Goal: Task Accomplishment & Management: Complete application form

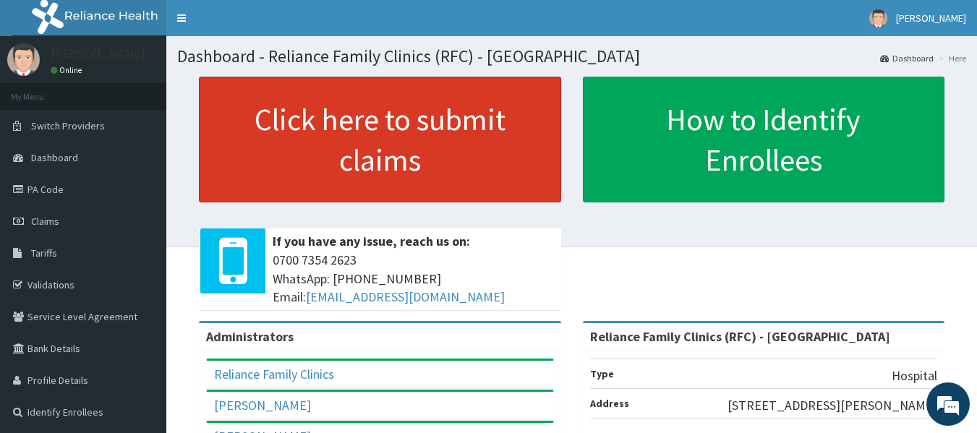
click at [458, 134] on link "Click here to submit claims" at bounding box center [380, 140] width 362 height 126
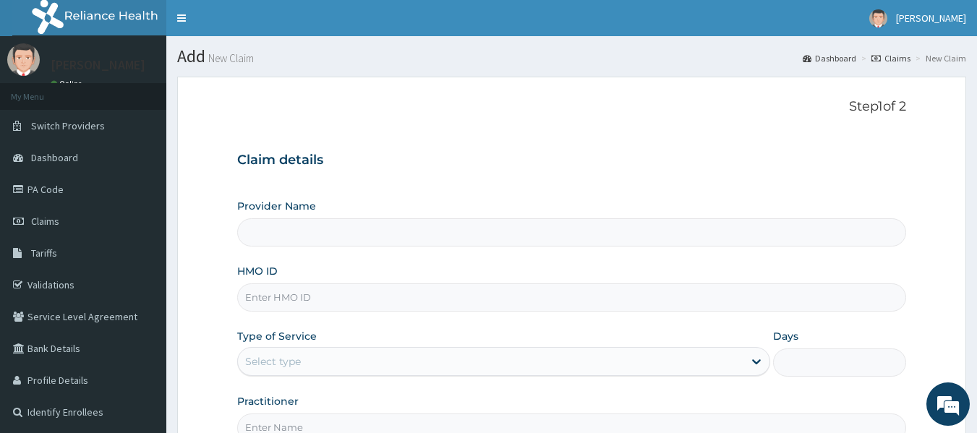
type input "Reliance Family Clinics (RFC) - [GEOGRAPHIC_DATA]"
click at [481, 281] on div "HMO ID" at bounding box center [572, 288] width 670 height 48
click at [489, 299] on input "HMO ID" at bounding box center [572, 298] width 670 height 28
paste input "SSY/10018/C"
click at [489, 299] on input "SSY/10018/C" at bounding box center [572, 298] width 670 height 28
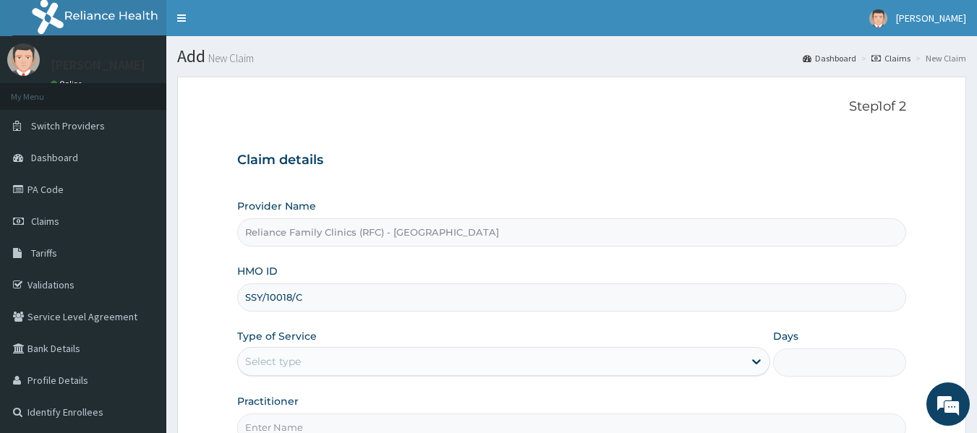
type input "SSY/10018/C"
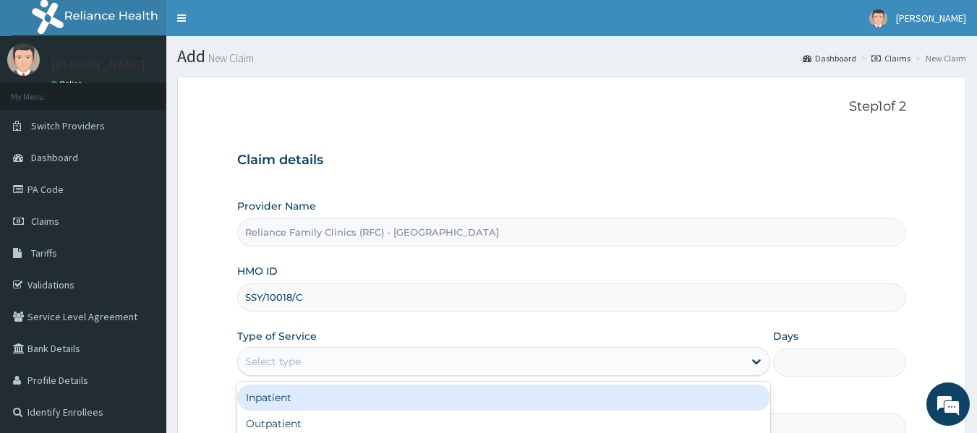
click at [296, 357] on div "Select type" at bounding box center [273, 361] width 56 height 14
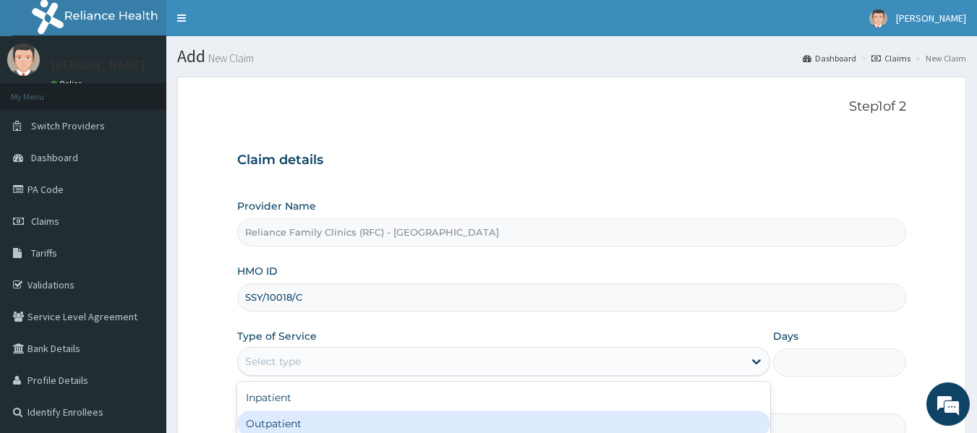
click at [288, 431] on div "Outpatient" at bounding box center [503, 424] width 533 height 26
type input "1"
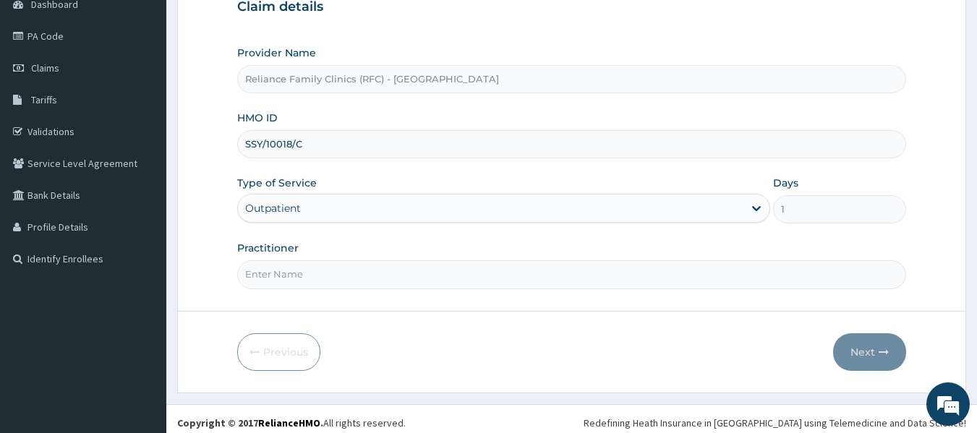
scroll to position [154, 0]
click at [263, 269] on input "Practitioner" at bounding box center [572, 274] width 670 height 28
type input "locum"
click at [872, 354] on button "Next" at bounding box center [869, 352] width 73 height 38
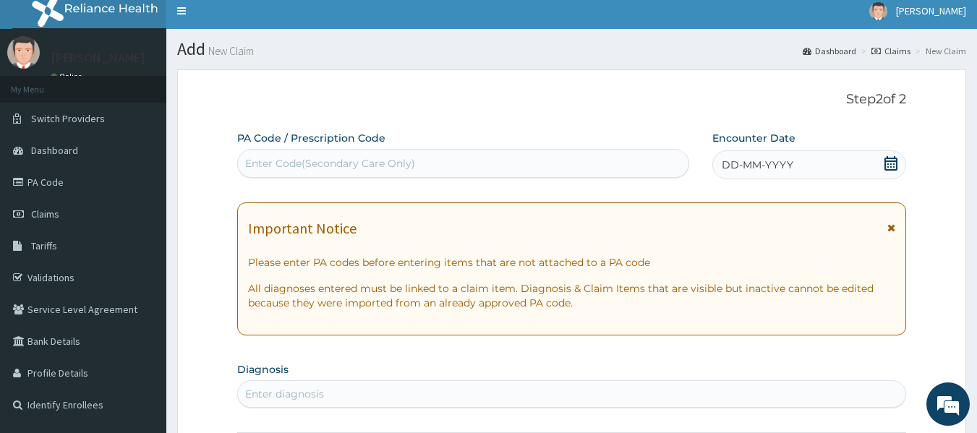
scroll to position [0, 0]
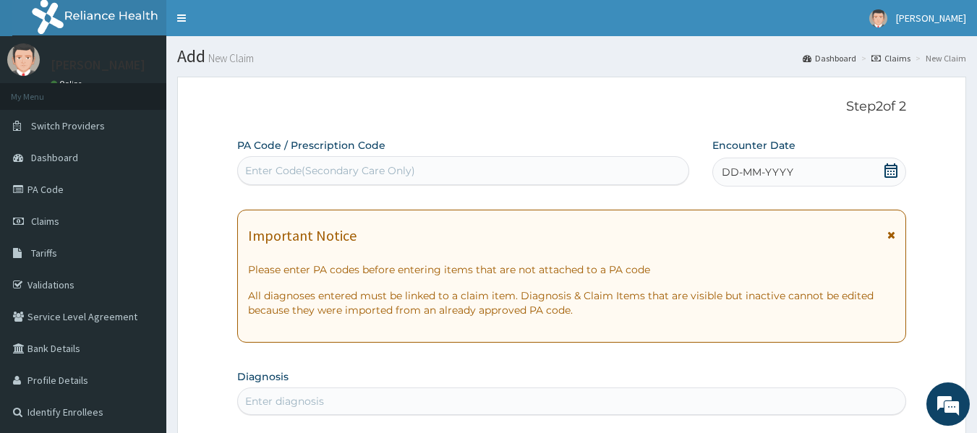
click at [733, 176] on span "DD-MM-YYYY" at bounding box center [758, 172] width 72 height 14
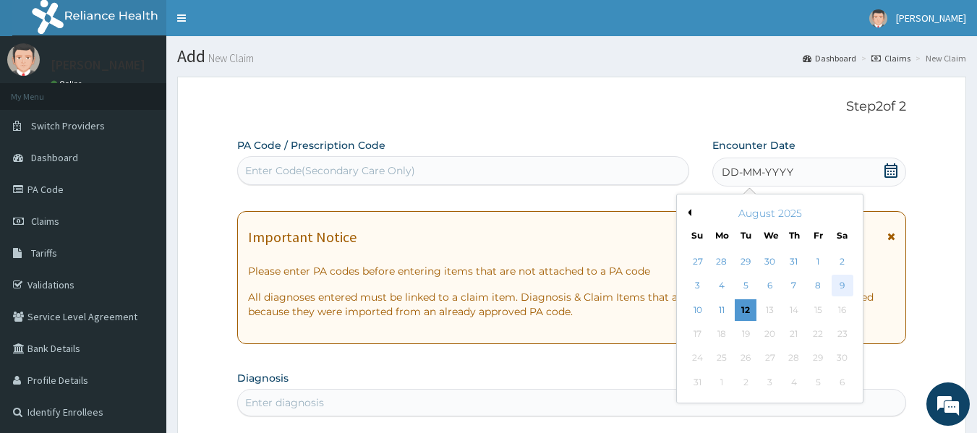
click at [843, 284] on div "9" at bounding box center [843, 287] width 22 height 22
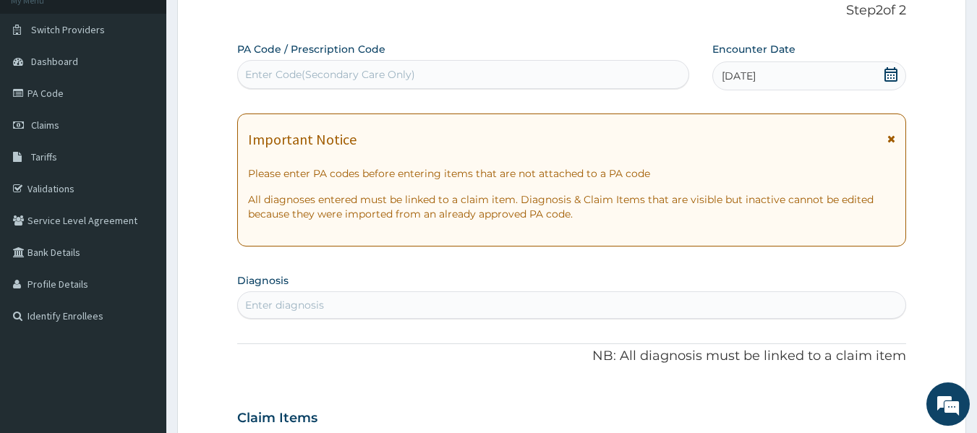
scroll to position [142, 0]
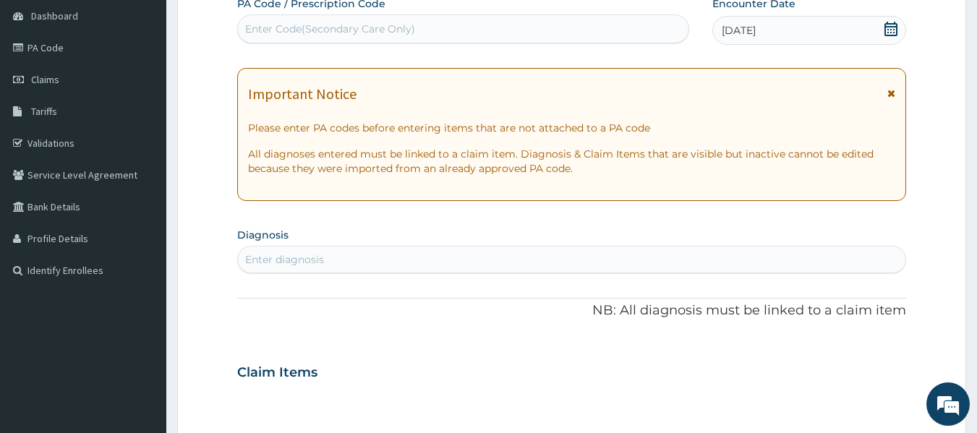
click at [260, 260] on div "Enter diagnosis" at bounding box center [284, 259] width 79 height 14
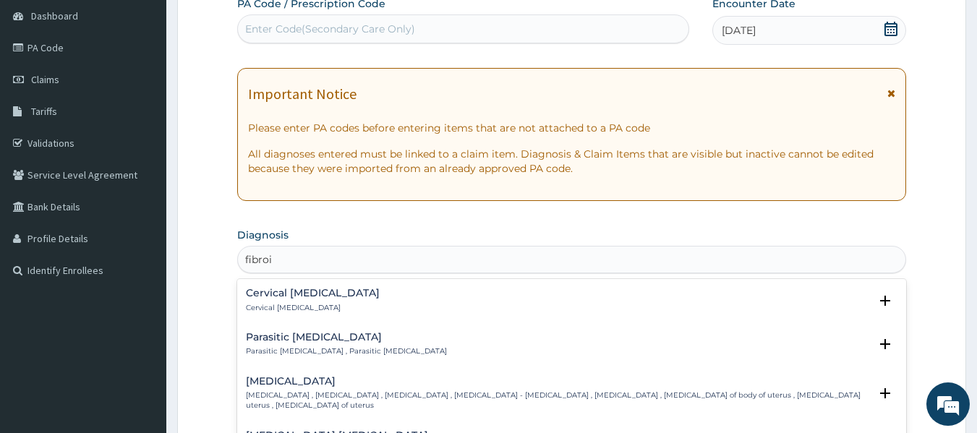
type input "fibroid"
click at [279, 391] on p "Uterine leiomyoma , Uterine fibroid , Uterine fibroids , Uterine leiomyoma - fi…" at bounding box center [558, 401] width 624 height 21
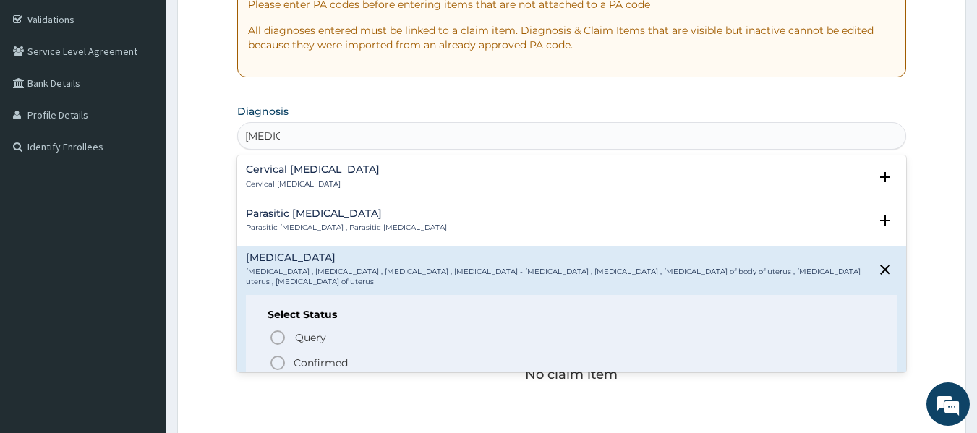
scroll to position [319, 0]
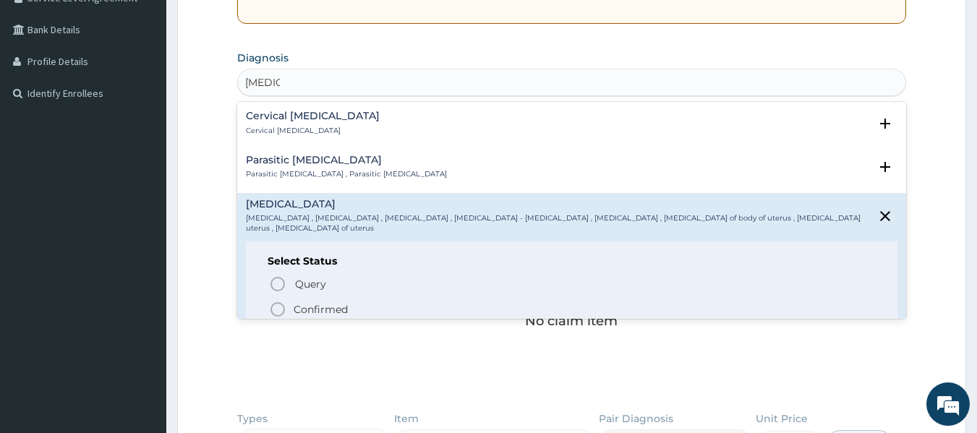
click at [305, 302] on p "Confirmed" at bounding box center [321, 309] width 54 height 14
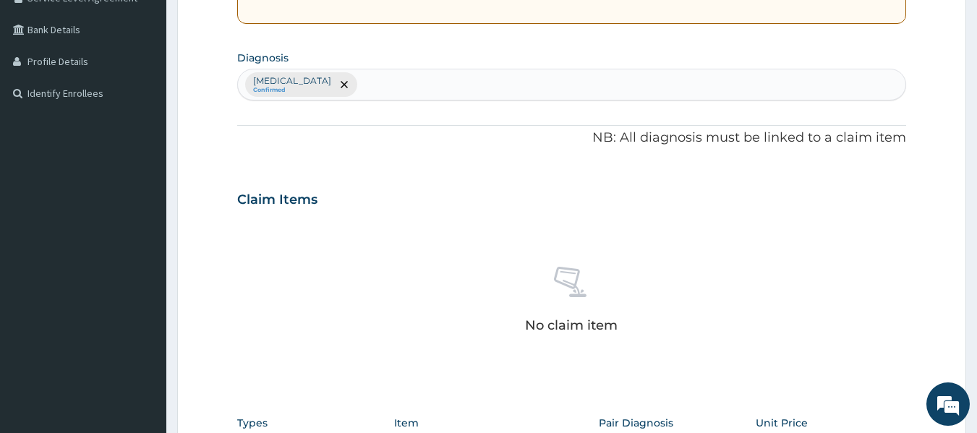
scroll to position [610, 0]
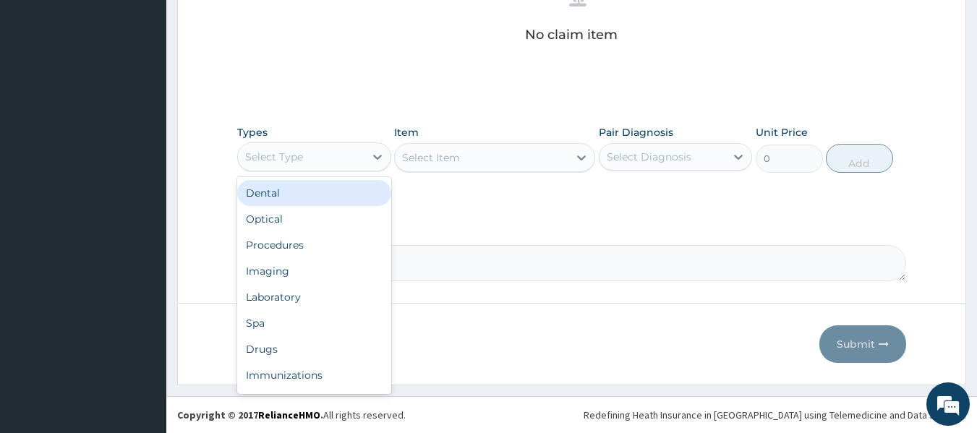
click at [346, 154] on div "Select Type" at bounding box center [301, 156] width 127 height 23
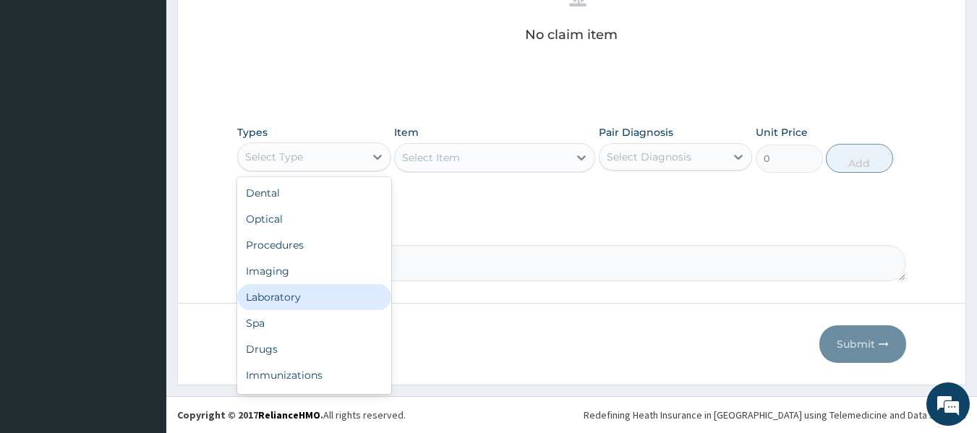
click at [338, 305] on div "Laboratory" at bounding box center [314, 297] width 154 height 26
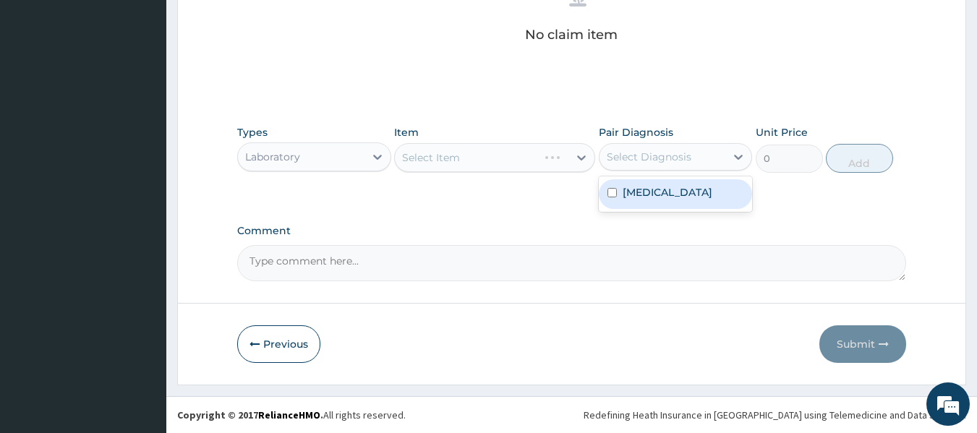
click at [696, 156] on div "Select Diagnosis" at bounding box center [663, 156] width 127 height 23
click at [691, 193] on label "Uterine leiomyoma" at bounding box center [668, 192] width 90 height 14
checkbox input "true"
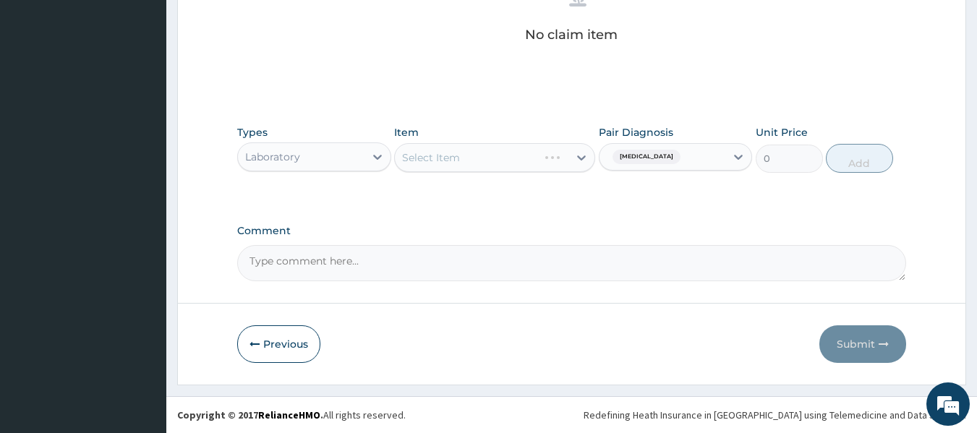
click at [559, 159] on div "Select Item" at bounding box center [494, 157] width 201 height 29
click at [556, 159] on div "Select Item" at bounding box center [494, 157] width 201 height 29
click at [507, 163] on div "Select Item" at bounding box center [494, 157] width 201 height 29
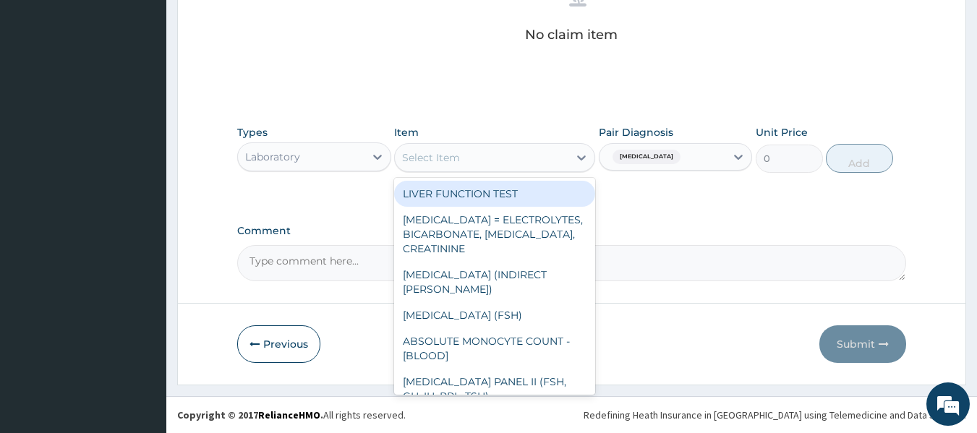
click at [507, 163] on div "Select Item" at bounding box center [482, 157] width 174 height 23
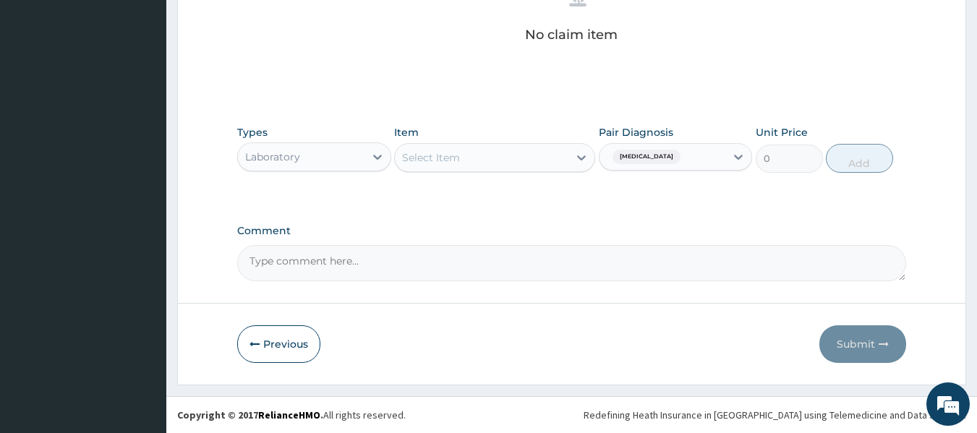
click at [355, 171] on div "Types Laboratory" at bounding box center [314, 149] width 154 height 48
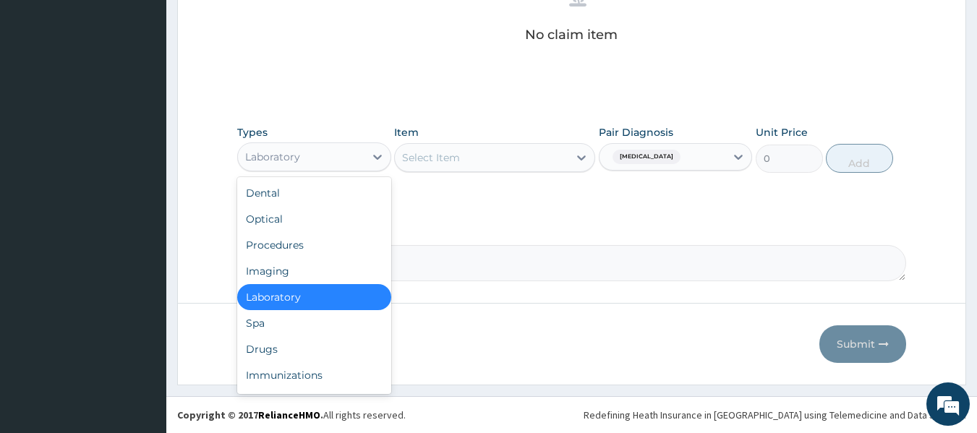
click at [355, 168] on div "Laboratory" at bounding box center [301, 156] width 127 height 23
click at [338, 245] on div "Procedures" at bounding box center [314, 245] width 154 height 26
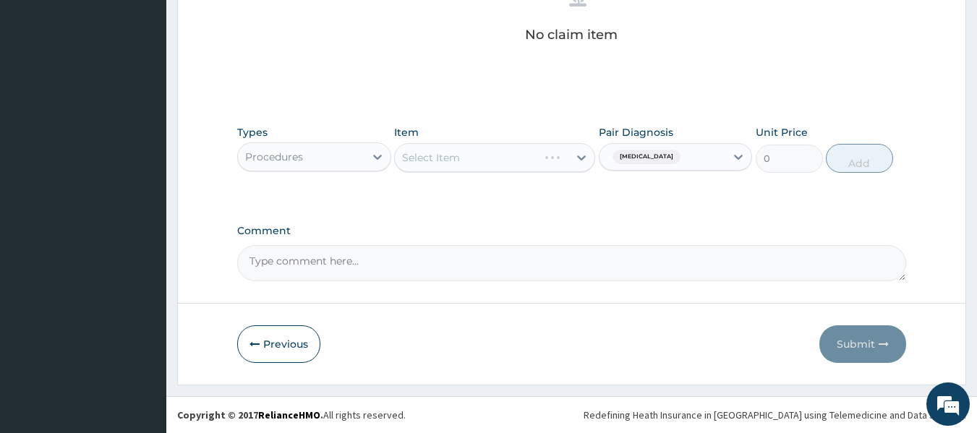
click at [519, 150] on div "Select Item" at bounding box center [494, 157] width 201 height 29
click at [518, 164] on div "Select Item" at bounding box center [494, 157] width 201 height 29
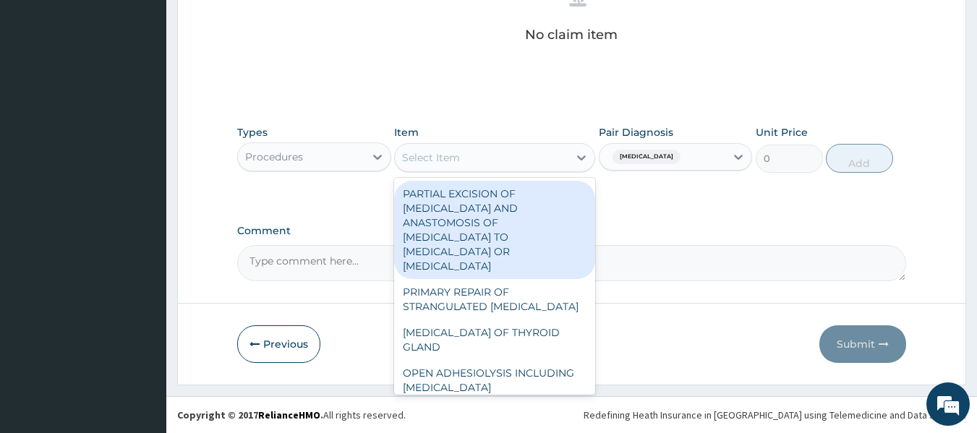
click at [518, 164] on div "Select Item" at bounding box center [482, 157] width 174 height 23
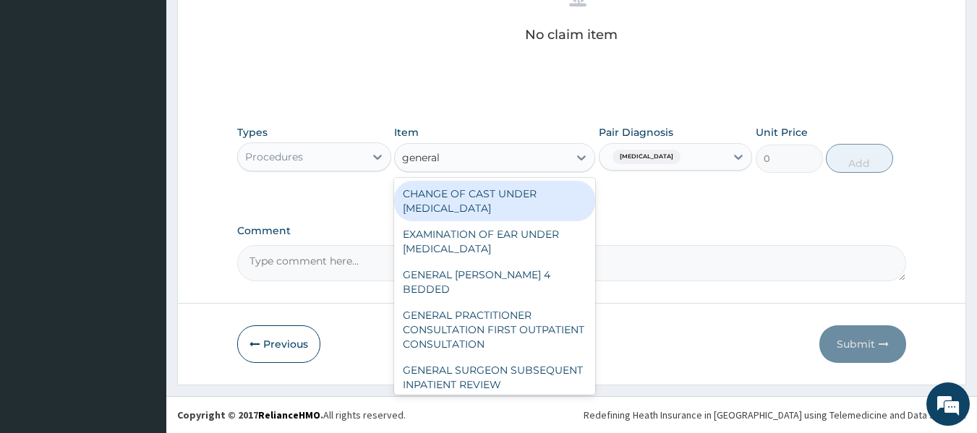
type input "general p"
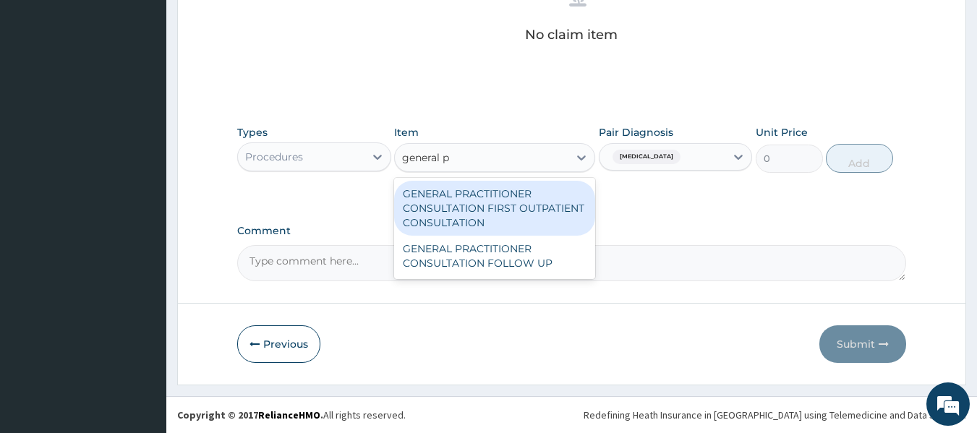
click at [539, 219] on div "GENERAL PRACTITIONER CONSULTATION FIRST OUTPATIENT CONSULTATION" at bounding box center [494, 208] width 201 height 55
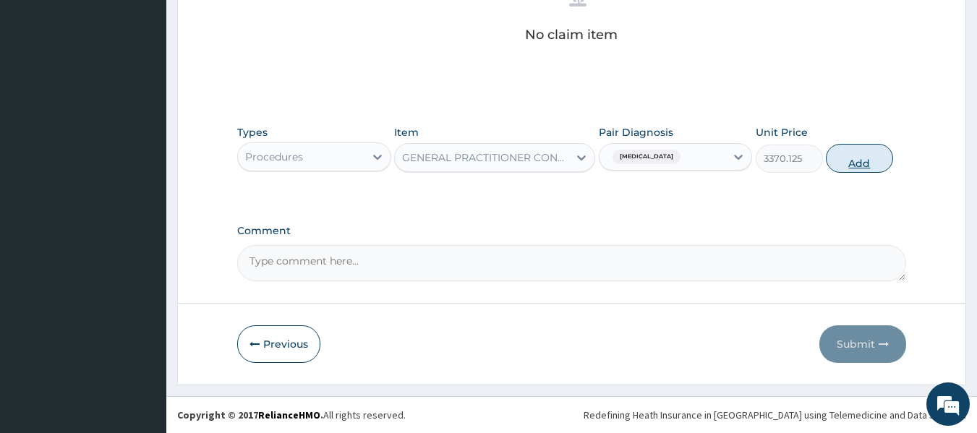
click at [855, 156] on button "Add" at bounding box center [859, 158] width 67 height 29
type input "0"
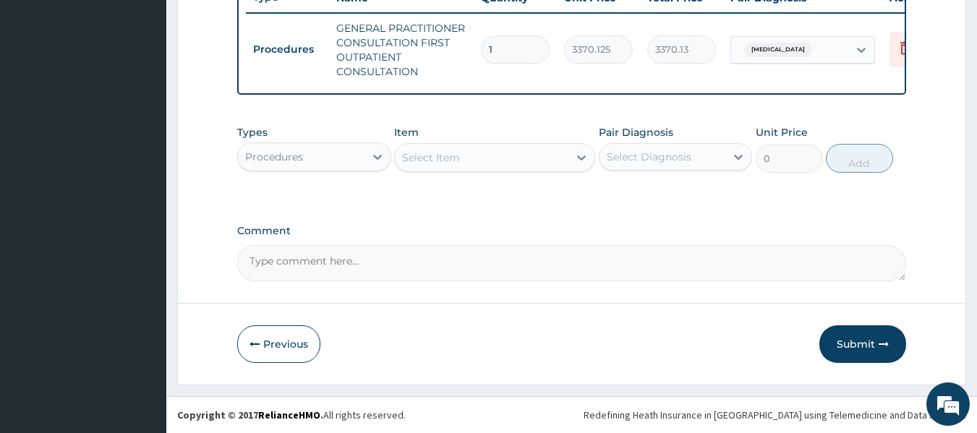
scroll to position [574, 0]
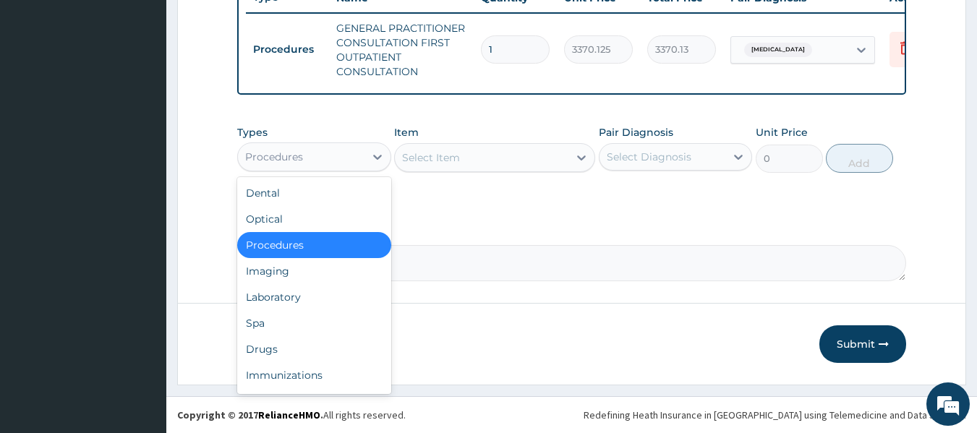
click at [307, 154] on div "Procedures" at bounding box center [301, 156] width 127 height 23
click at [339, 299] on div "Laboratory" at bounding box center [314, 297] width 154 height 26
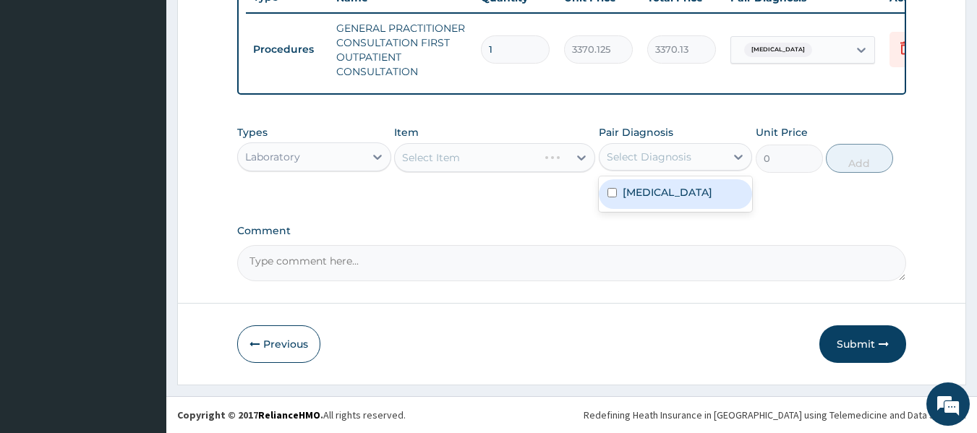
click at [684, 153] on div "Select Diagnosis" at bounding box center [649, 157] width 85 height 14
click at [679, 203] on div "Uterine leiomyoma" at bounding box center [676, 194] width 154 height 30
checkbox input "true"
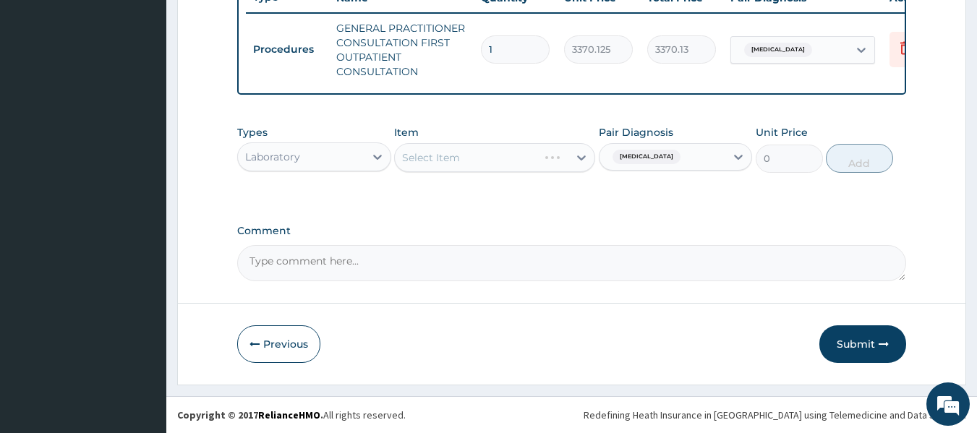
click at [557, 163] on div "Select Item" at bounding box center [494, 157] width 201 height 29
click at [527, 163] on div "Select Item" at bounding box center [482, 157] width 174 height 23
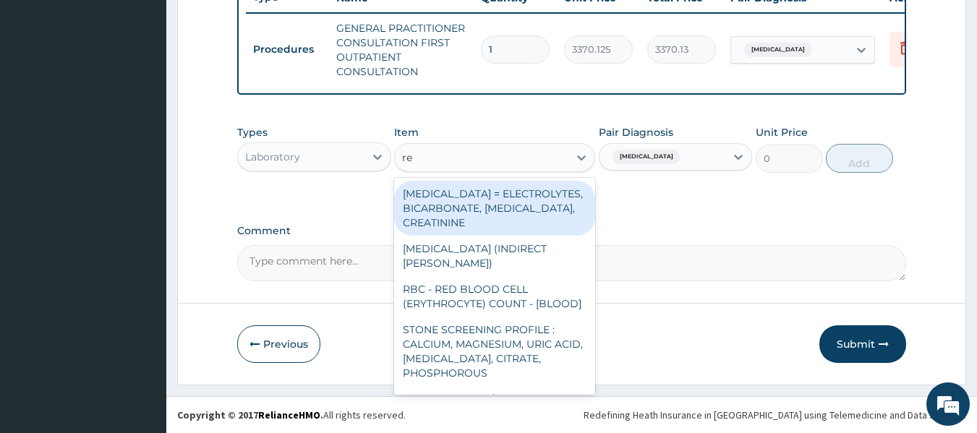
type input "ren"
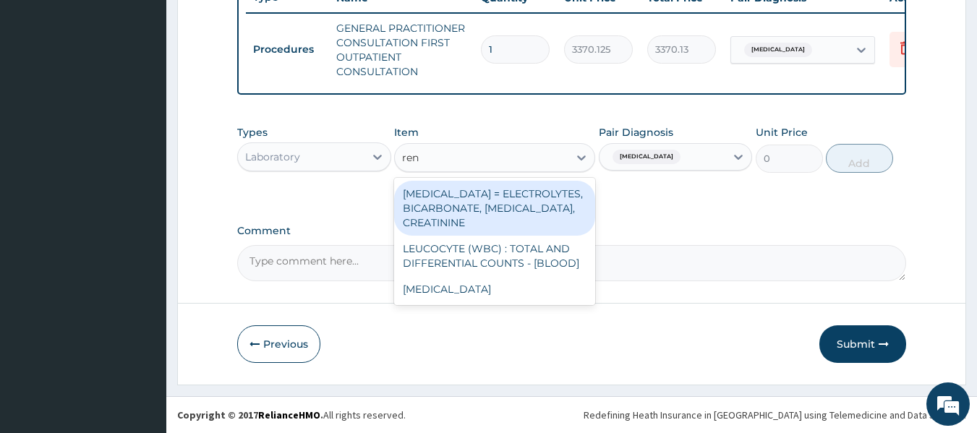
click at [514, 209] on div "RENAL FUNCTION TESTS = ELECTROLYTES, BICARBONATE, UREA, CREATININE" at bounding box center [494, 208] width 201 height 55
type input "4595.625"
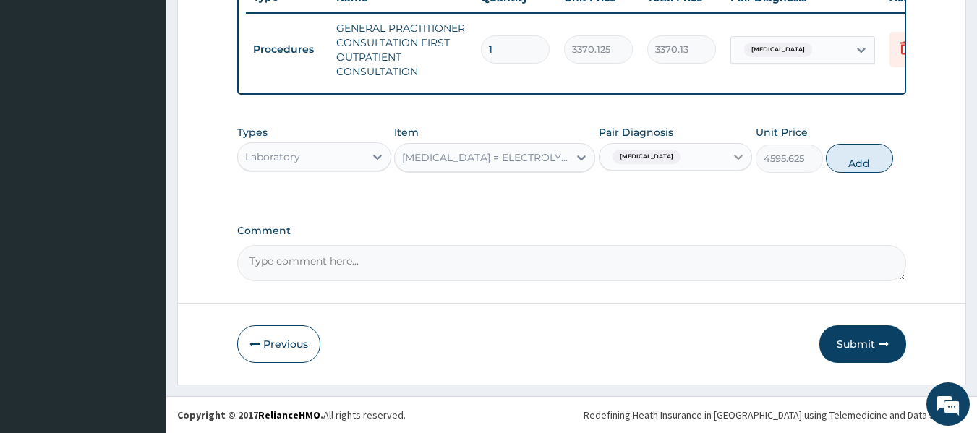
click at [739, 155] on icon at bounding box center [738, 157] width 14 height 14
click at [712, 195] on label "Uterine leiomyoma" at bounding box center [668, 192] width 90 height 14
checkbox input "false"
click at [757, 197] on div "Types Laboratory Item RENAL FUNCTION TESTS = ELECTROLYTES, BICARBONATE, UREA, C…" at bounding box center [572, 160] width 670 height 84
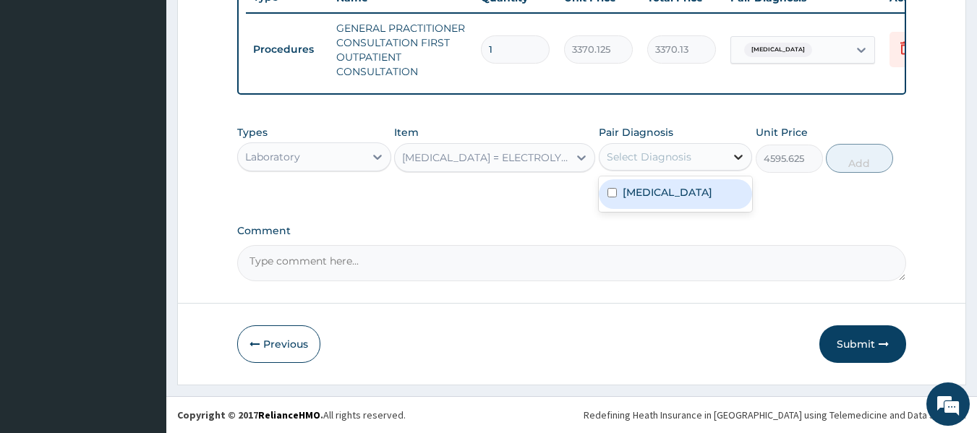
click at [733, 158] on icon at bounding box center [738, 157] width 14 height 14
click at [688, 190] on label "Uterine leiomyoma" at bounding box center [668, 192] width 90 height 14
checkbox input "true"
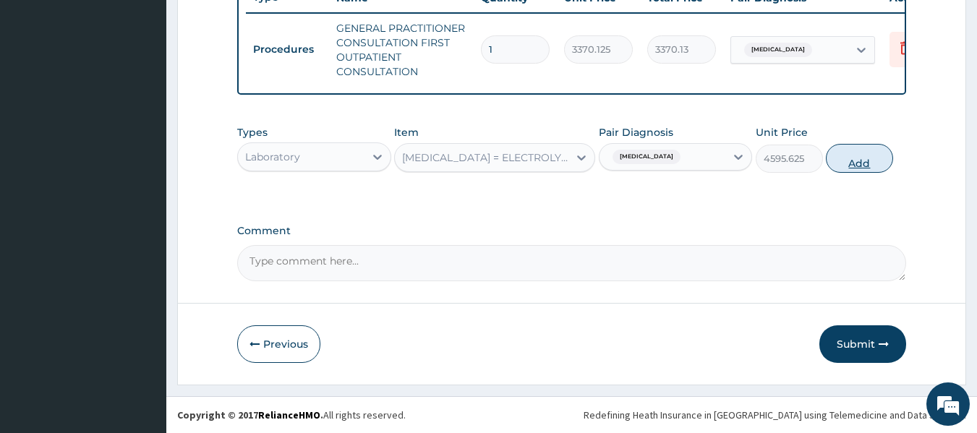
click at [851, 153] on button "Add" at bounding box center [859, 158] width 67 height 29
type input "0"
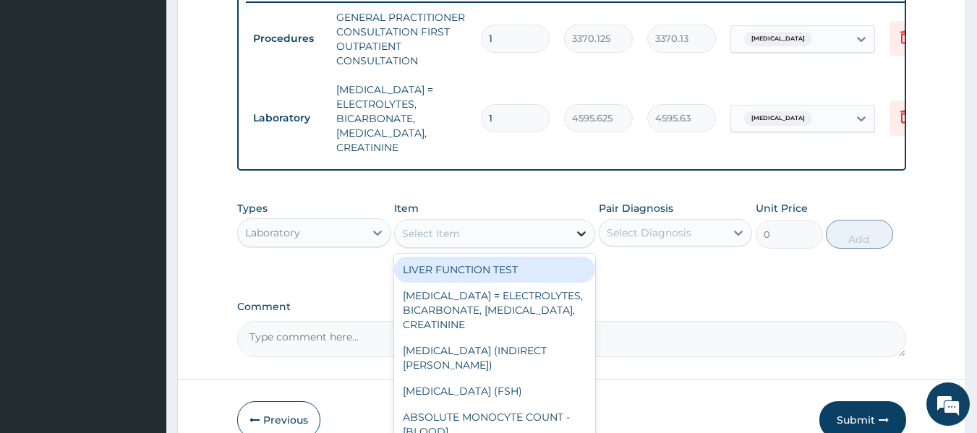
click at [578, 234] on icon at bounding box center [581, 233] width 14 height 14
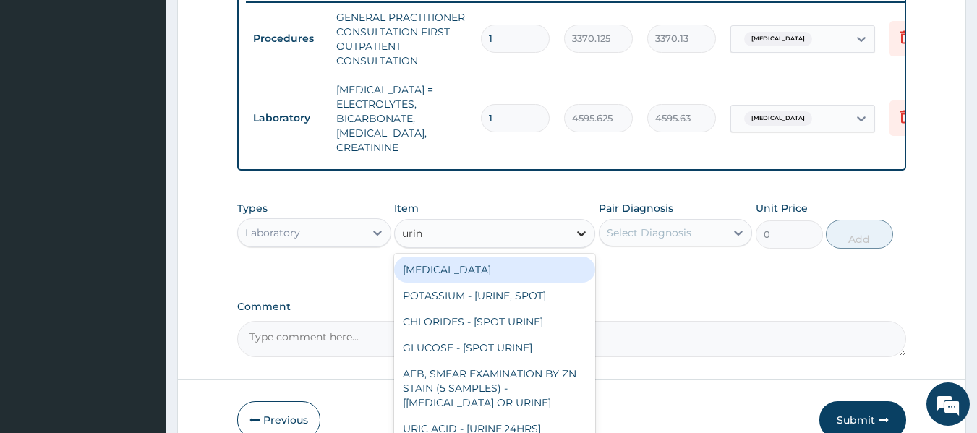
type input "urina"
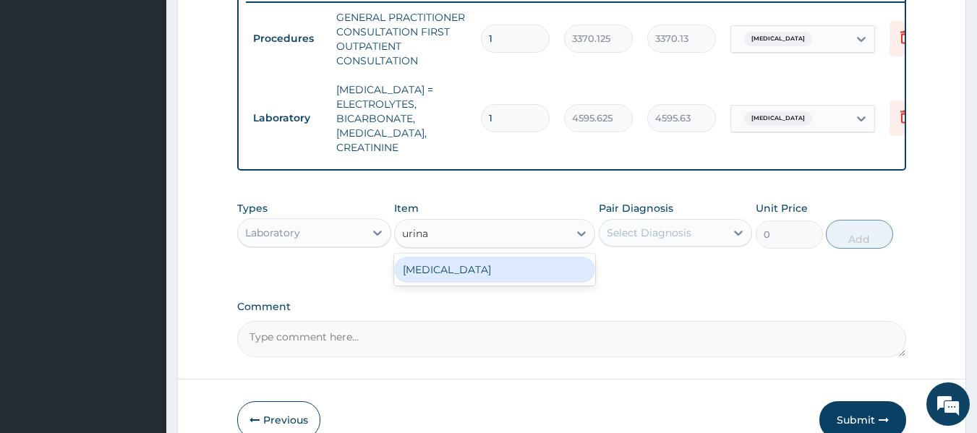
click at [537, 271] on div "URINALYSIS" at bounding box center [494, 270] width 201 height 26
type input "1531.875"
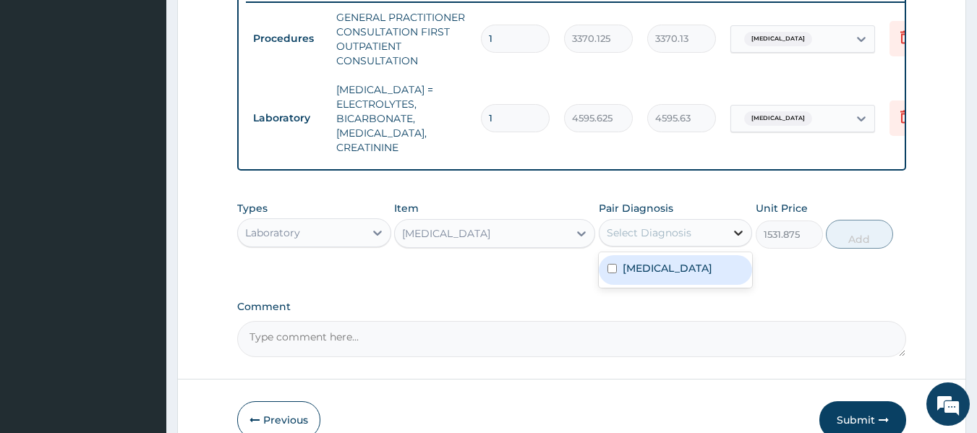
click at [739, 231] on icon at bounding box center [739, 233] width 9 height 5
click at [613, 270] on input "checkbox" at bounding box center [612, 268] width 9 height 9
checkbox input "true"
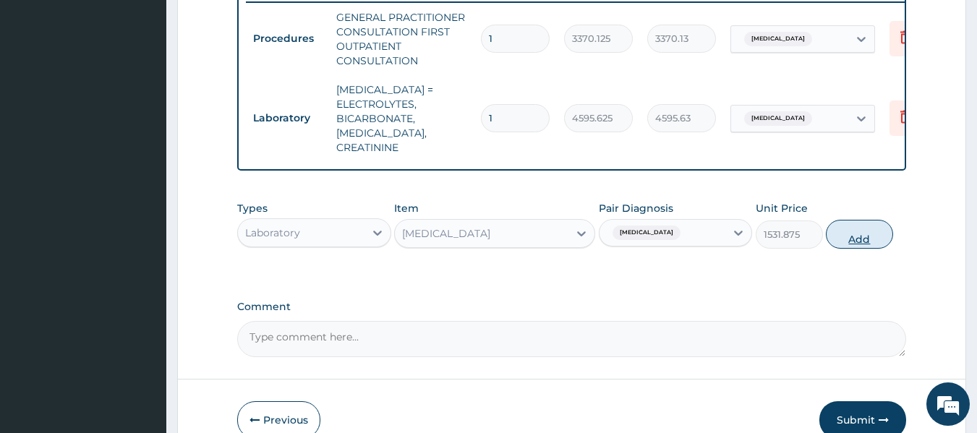
click at [871, 233] on button "Add" at bounding box center [859, 234] width 67 height 29
type input "0"
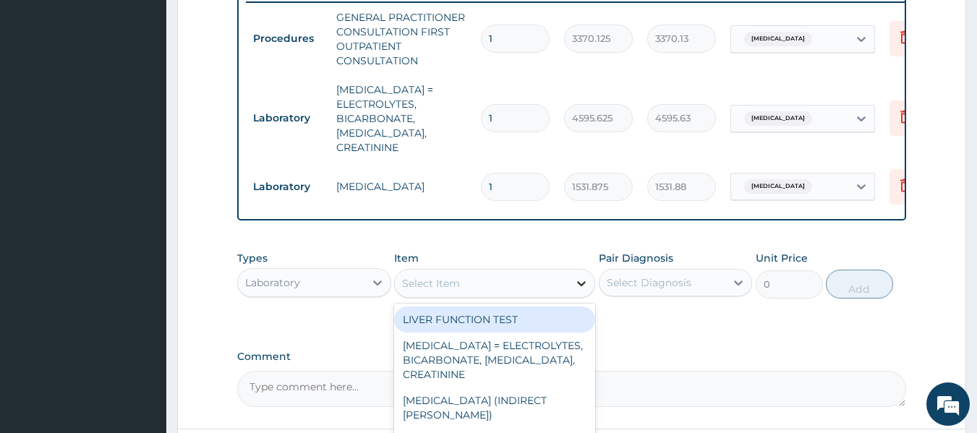
click at [581, 284] on icon at bounding box center [581, 283] width 14 height 14
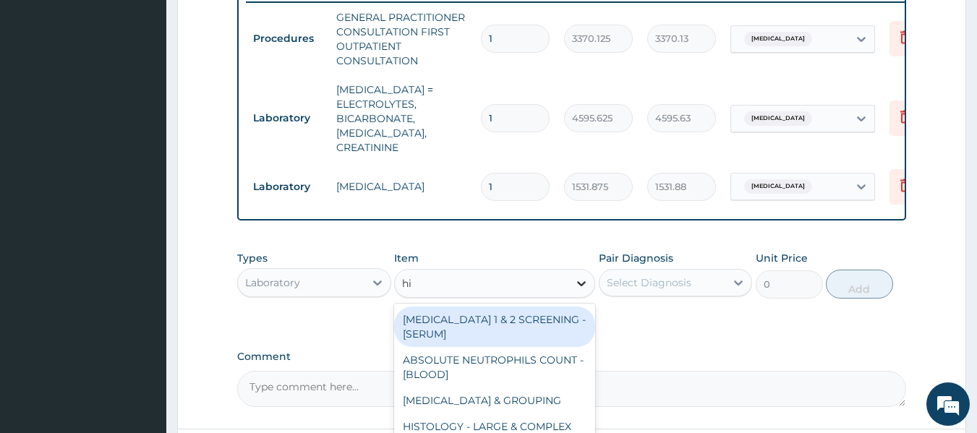
type input "hiv"
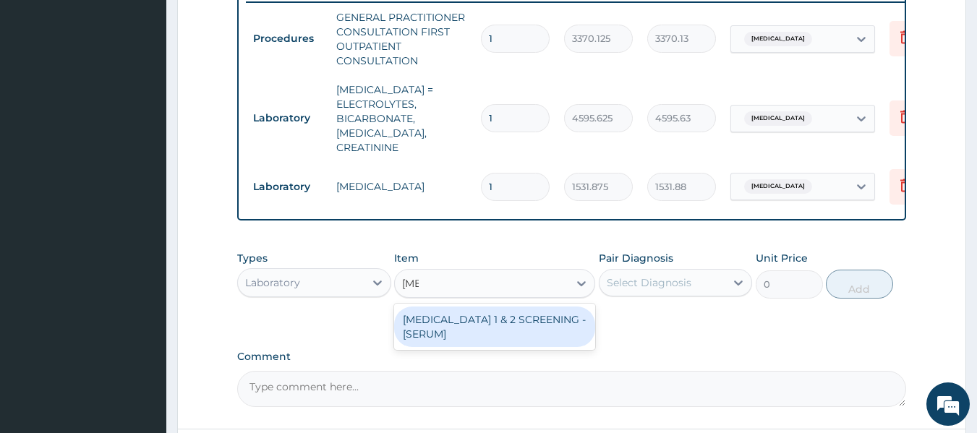
click at [495, 312] on div "HIV 1 & 2 SCREENING - [SERUM]" at bounding box center [494, 327] width 201 height 41
type input "2553.125"
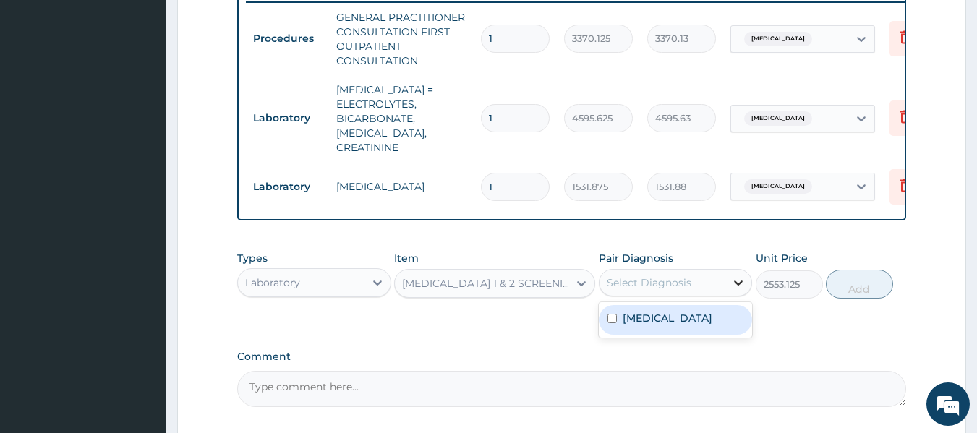
click at [741, 277] on icon at bounding box center [738, 283] width 14 height 14
click at [609, 321] on div "Uterine leiomyoma" at bounding box center [676, 320] width 154 height 30
checkbox input "true"
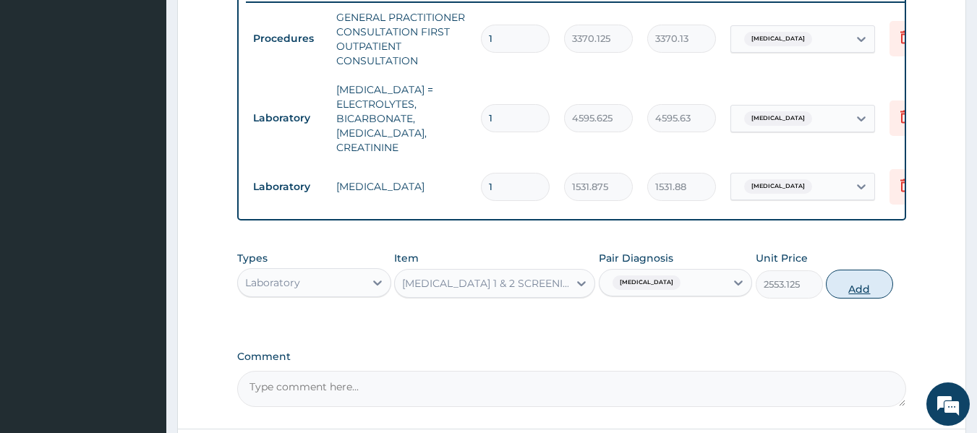
click at [859, 285] on button "Add" at bounding box center [859, 284] width 67 height 29
type input "0"
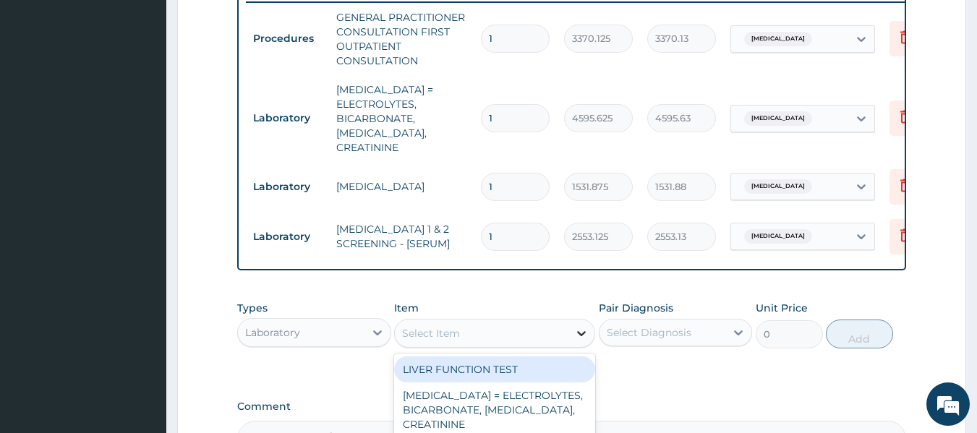
click at [582, 336] on icon at bounding box center [581, 333] width 14 height 14
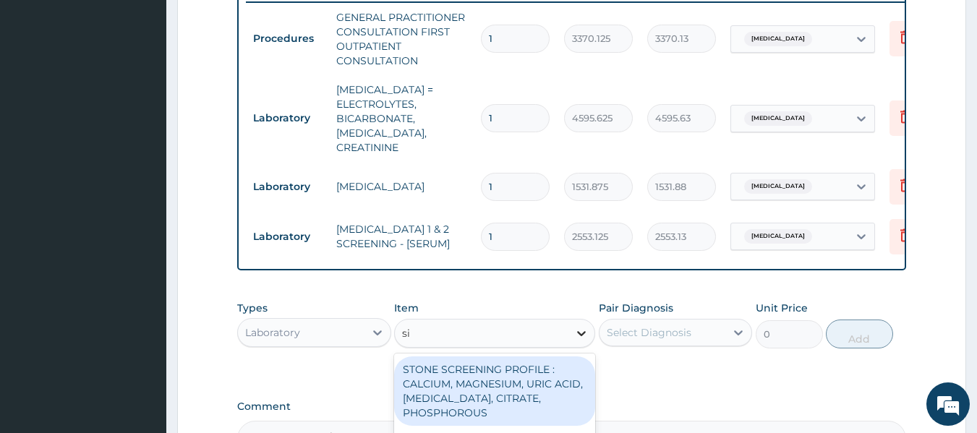
type input "s"
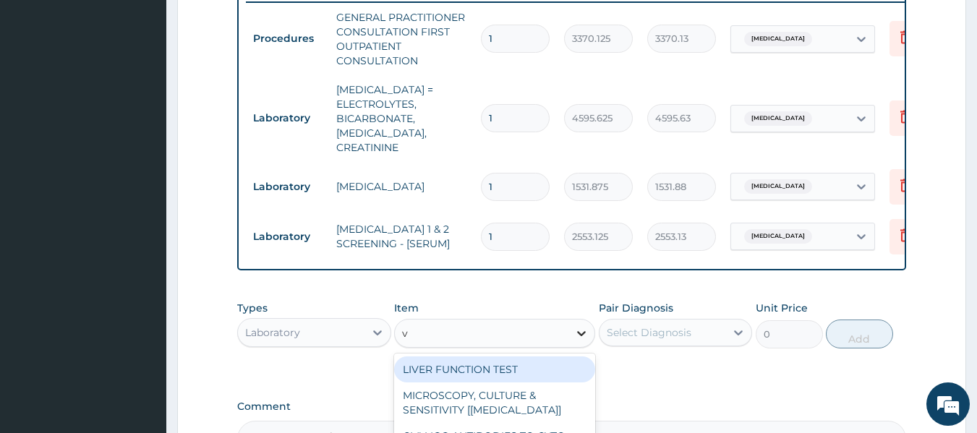
type input "vd"
click at [512, 361] on div "VDRL" at bounding box center [494, 370] width 201 height 26
type input "4200"
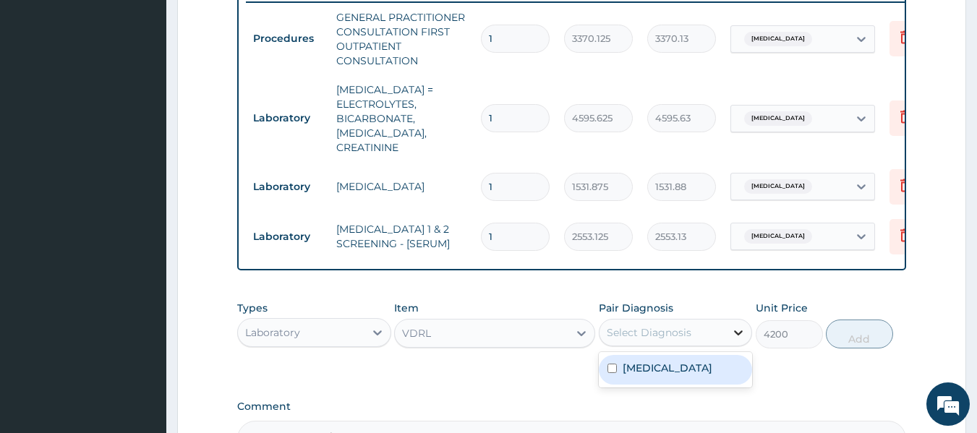
click at [744, 336] on div at bounding box center [739, 333] width 26 height 26
click at [613, 371] on div "Uterine leiomyoma" at bounding box center [676, 370] width 154 height 30
checkbox input "true"
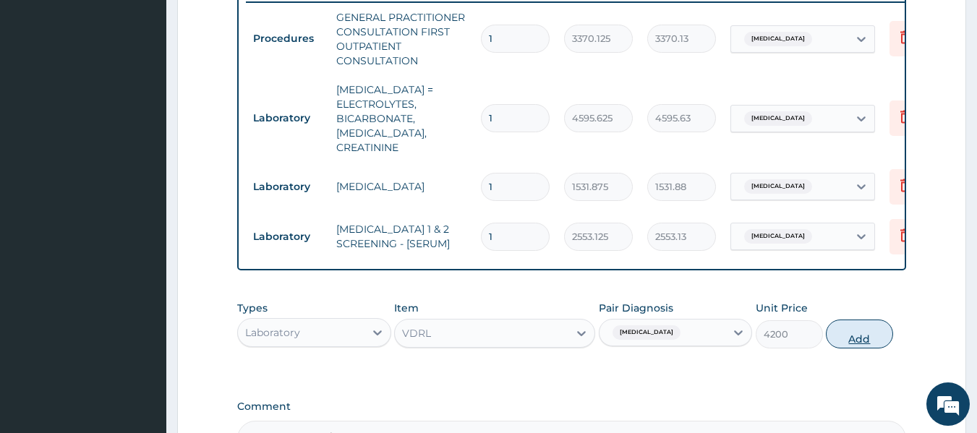
click at [870, 325] on button "Add" at bounding box center [859, 334] width 67 height 29
type input "0"
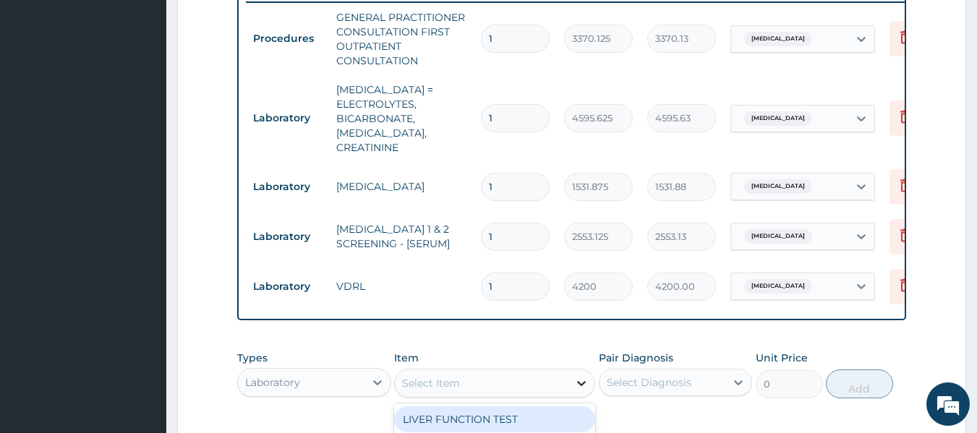
click at [584, 381] on icon at bounding box center [581, 383] width 9 height 5
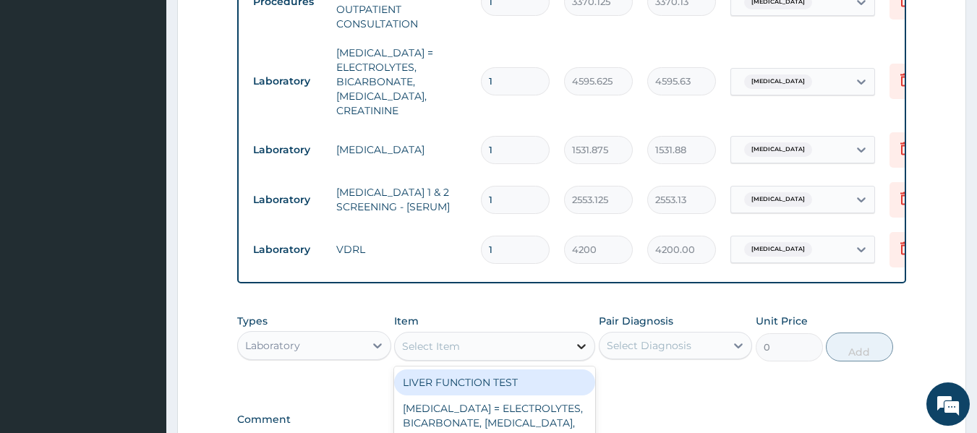
scroll to position [612, 0]
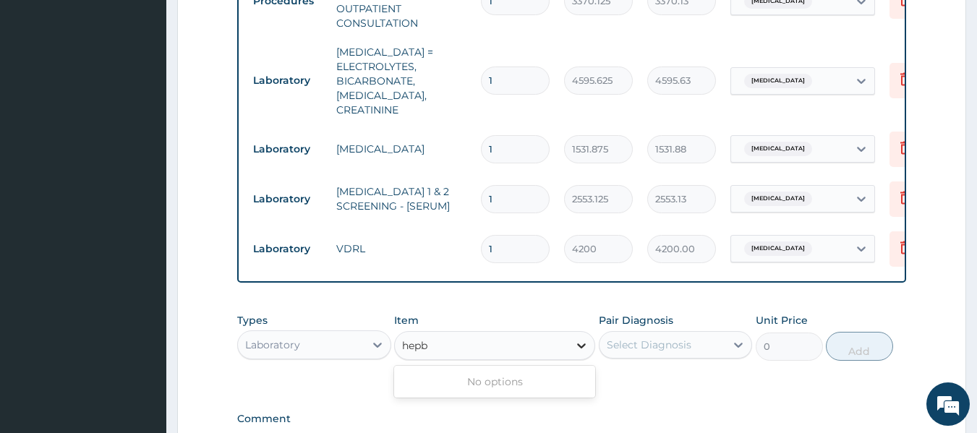
type input "hep"
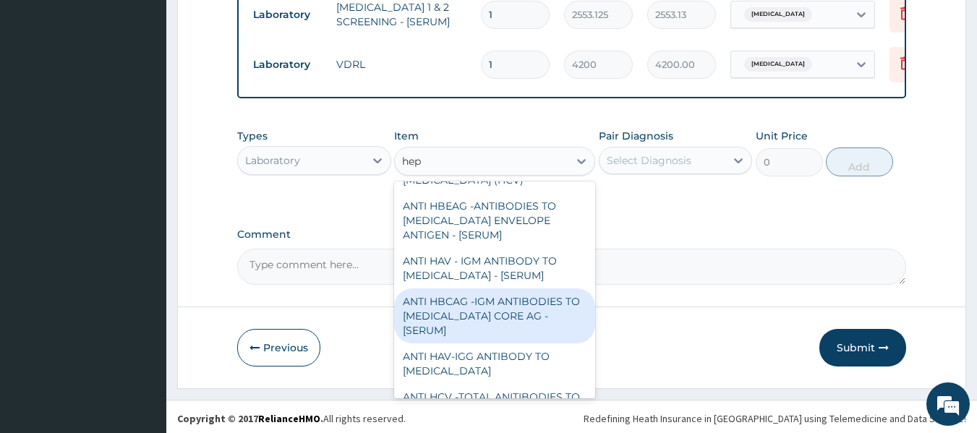
scroll to position [211, 0]
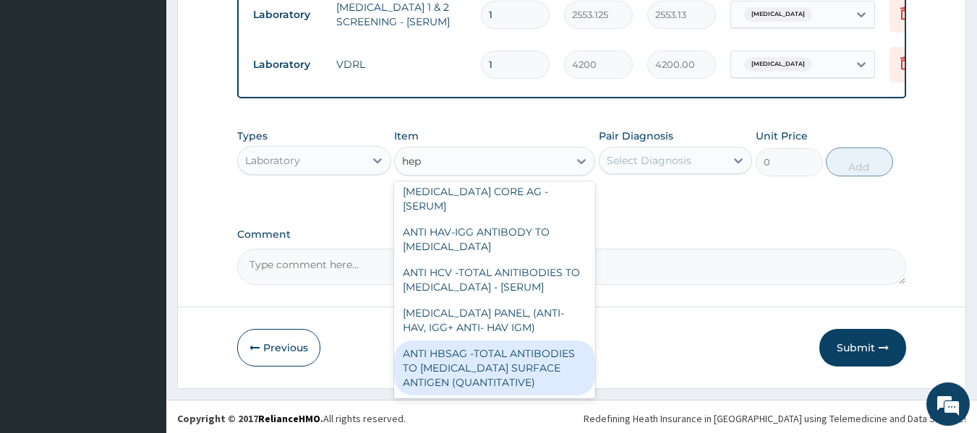
click at [517, 348] on div "ANTI HBSAG -TOTAL ANTIBODIES TO HEPATITIS B SURFACE ANTIGEN (QUANTITATIVE)" at bounding box center [494, 368] width 201 height 55
type input "4085"
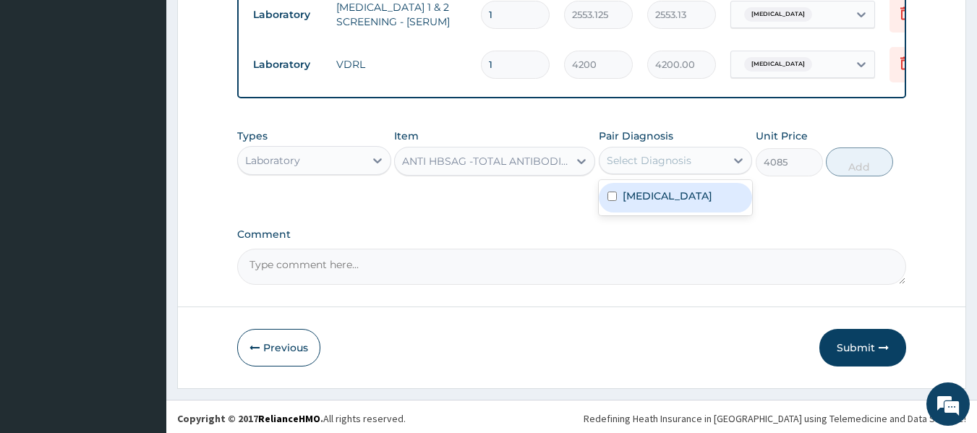
click at [628, 155] on div "Select Diagnosis" at bounding box center [649, 160] width 85 height 14
click at [660, 190] on label "Uterine leiomyoma" at bounding box center [668, 196] width 90 height 14
checkbox input "true"
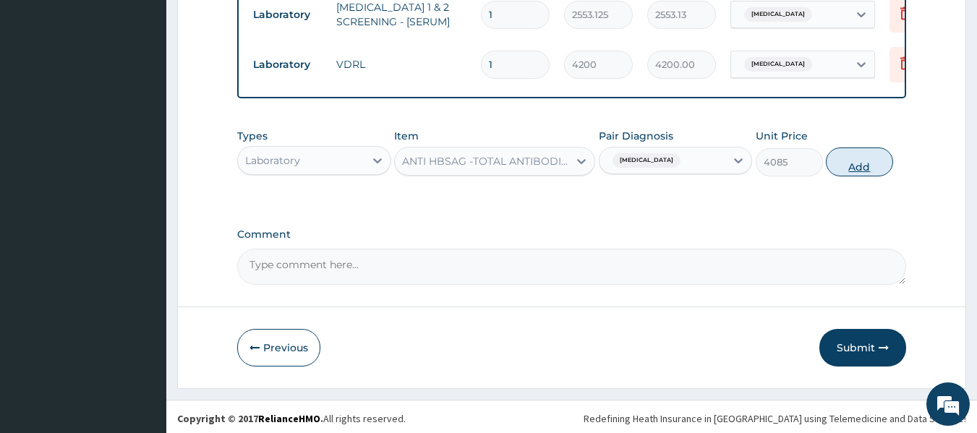
click at [856, 162] on button "Add" at bounding box center [859, 162] width 67 height 29
type input "0"
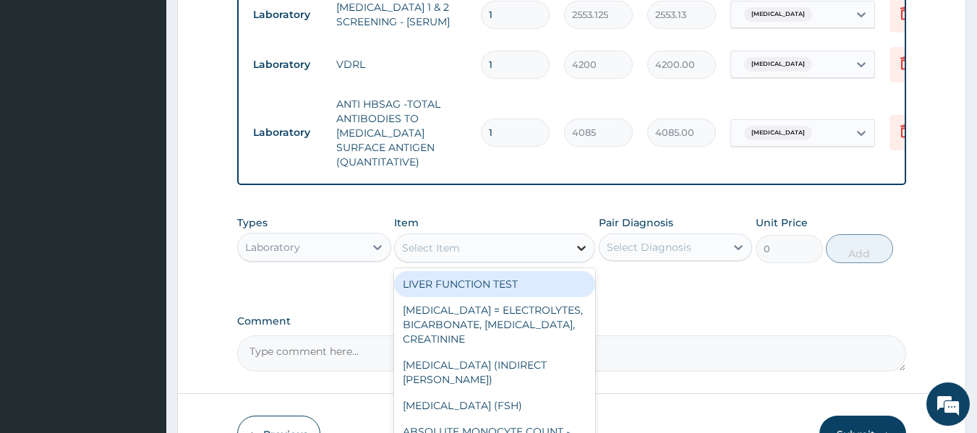
click at [579, 241] on icon at bounding box center [581, 248] width 14 height 14
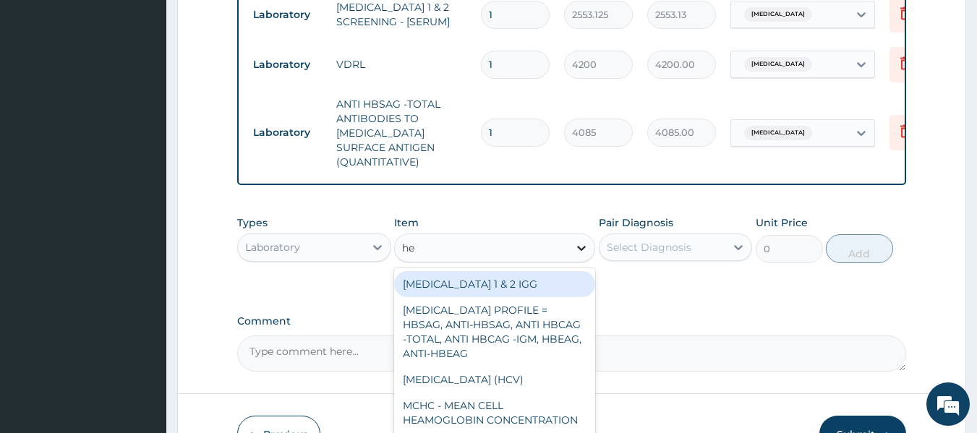
type input "hep"
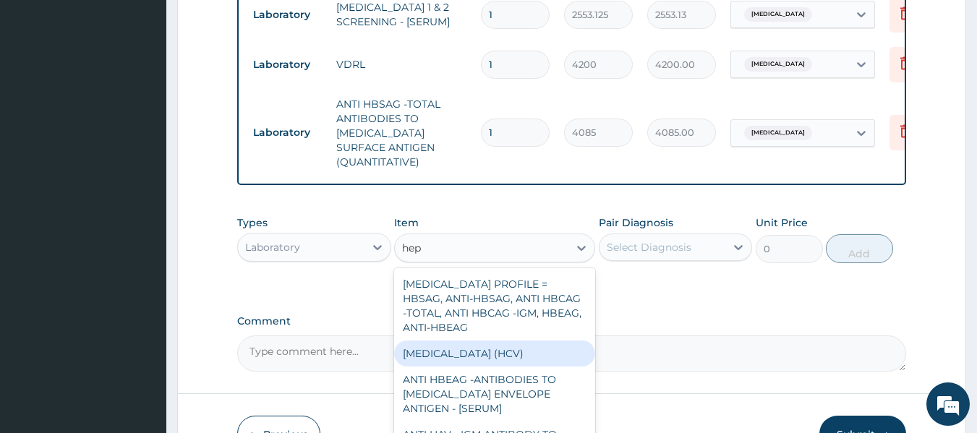
click at [469, 352] on div "HEPATITIS C (HCV)" at bounding box center [494, 354] width 201 height 26
type input "2553.125"
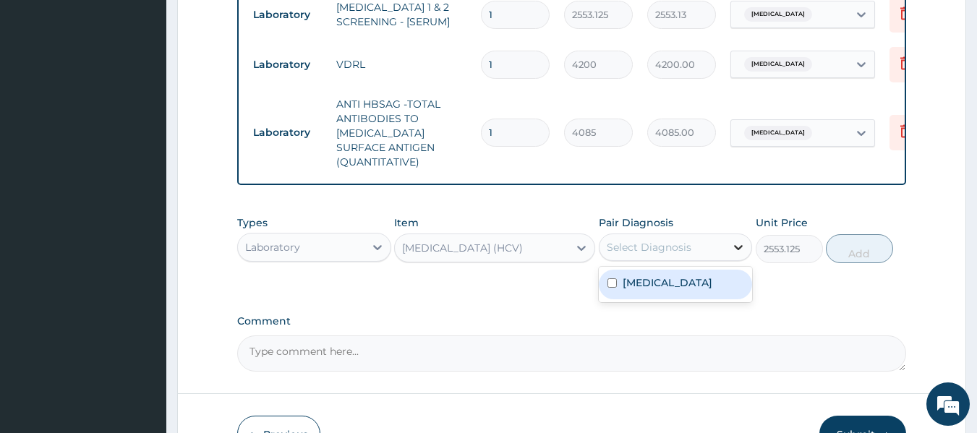
click at [732, 250] on icon at bounding box center [738, 247] width 14 height 14
click at [610, 272] on div "Uterine leiomyoma" at bounding box center [676, 285] width 154 height 30
checkbox input "true"
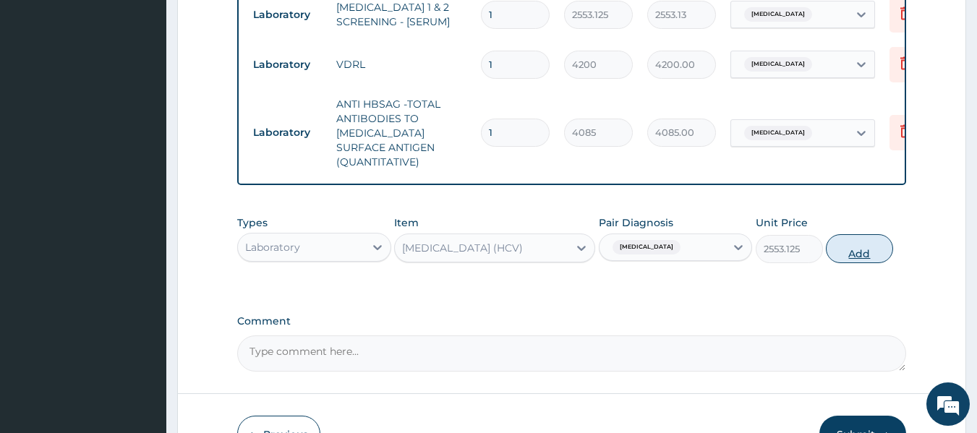
click at [880, 246] on button "Add" at bounding box center [859, 248] width 67 height 29
type input "0"
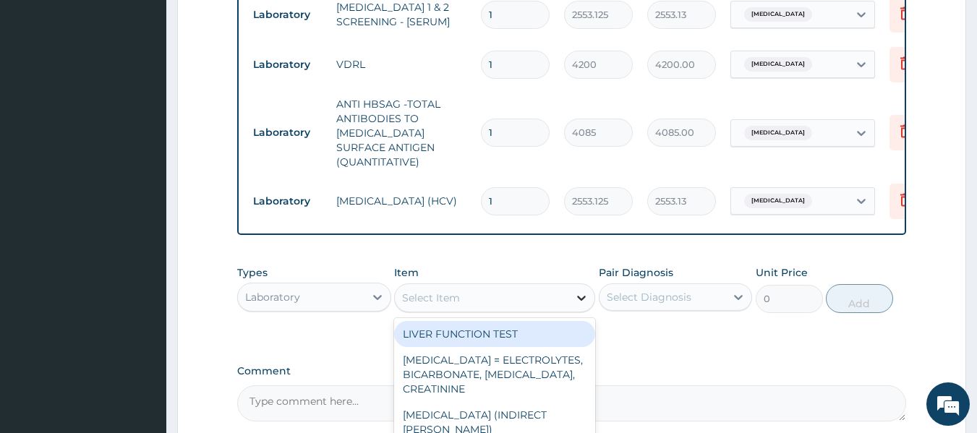
click at [593, 295] on div at bounding box center [582, 298] width 26 height 26
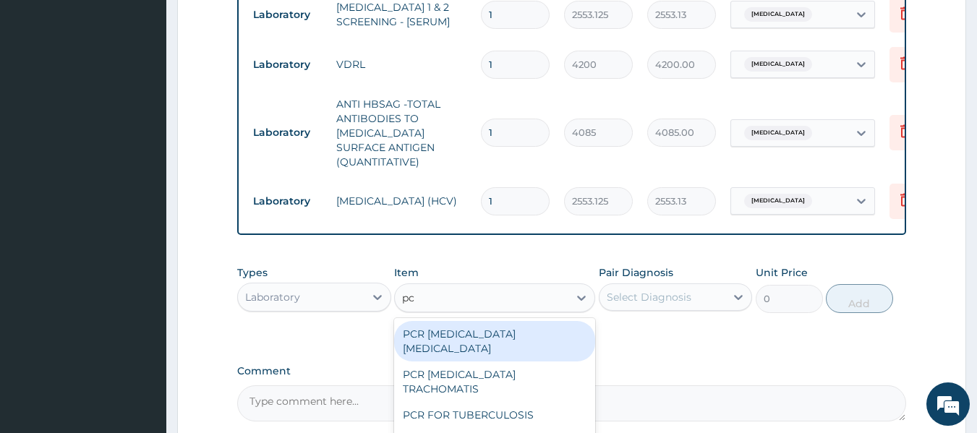
type input "pcv"
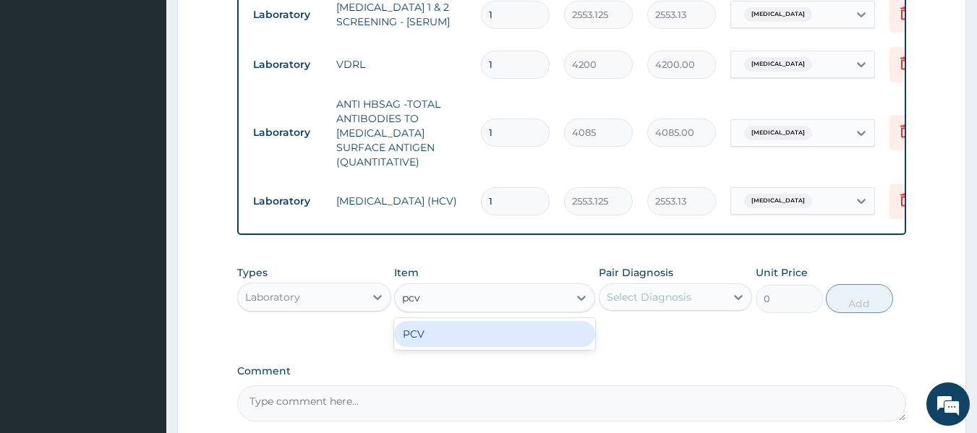
click at [516, 334] on div "PCV" at bounding box center [494, 334] width 201 height 26
type input "2042.5"
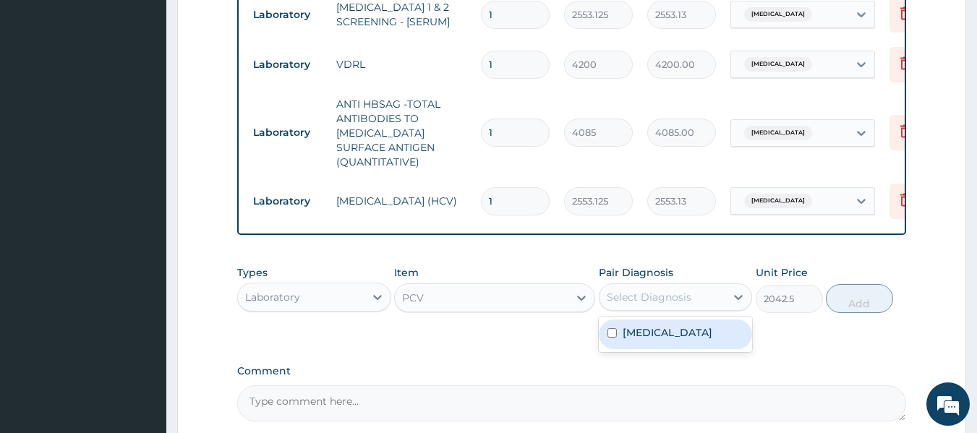
click at [650, 284] on div "Select Diagnosis" at bounding box center [676, 297] width 154 height 27
click at [667, 326] on label "Uterine leiomyoma" at bounding box center [668, 333] width 90 height 14
checkbox input "true"
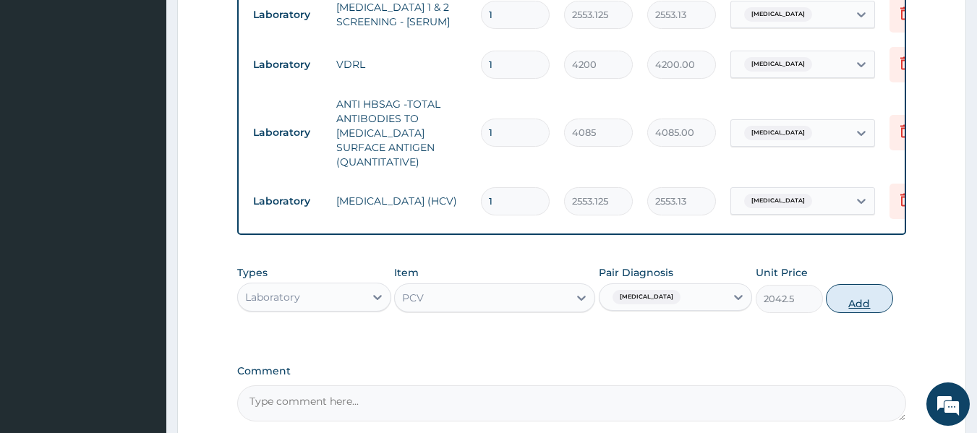
click at [848, 303] on button "Add" at bounding box center [859, 298] width 67 height 29
type input "0"
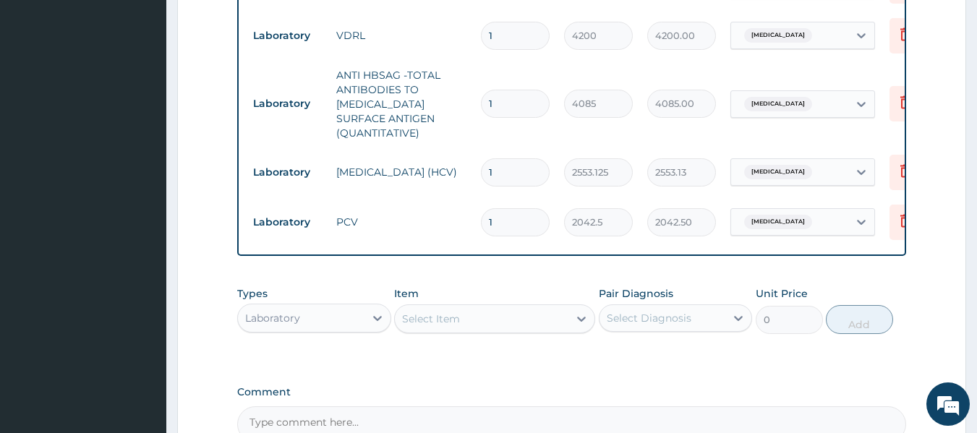
scroll to position [854, 0]
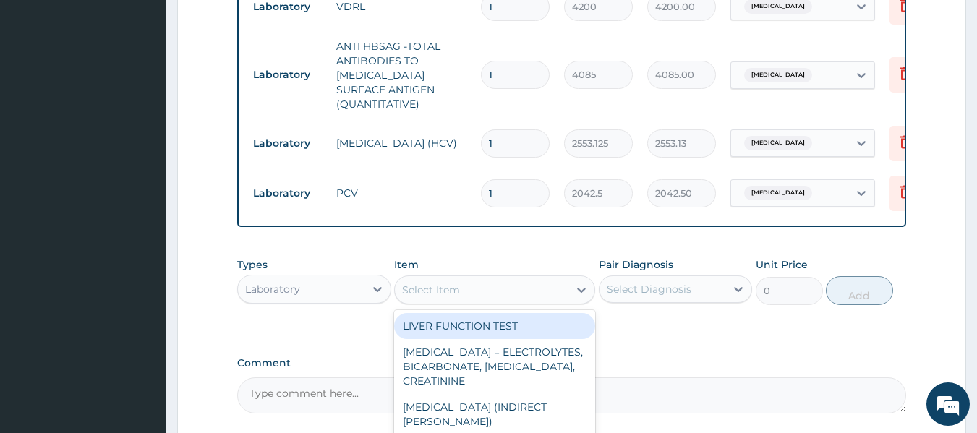
click at [484, 286] on div "Select Item" at bounding box center [482, 289] width 174 height 23
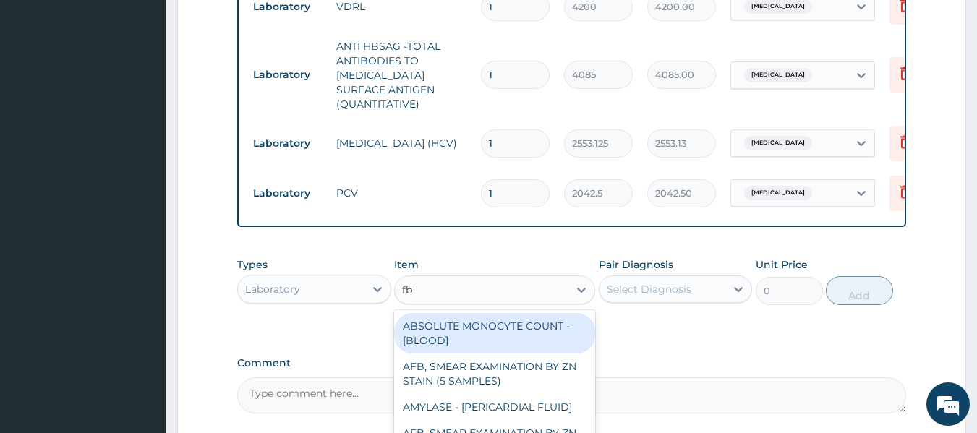
type input "fbc"
click at [522, 337] on div "FBC CBC-COMPLETE BLOOD COUNT (HAEMOGRAM) - [BLOOD]" at bounding box center [494, 333] width 201 height 41
type input "4085"
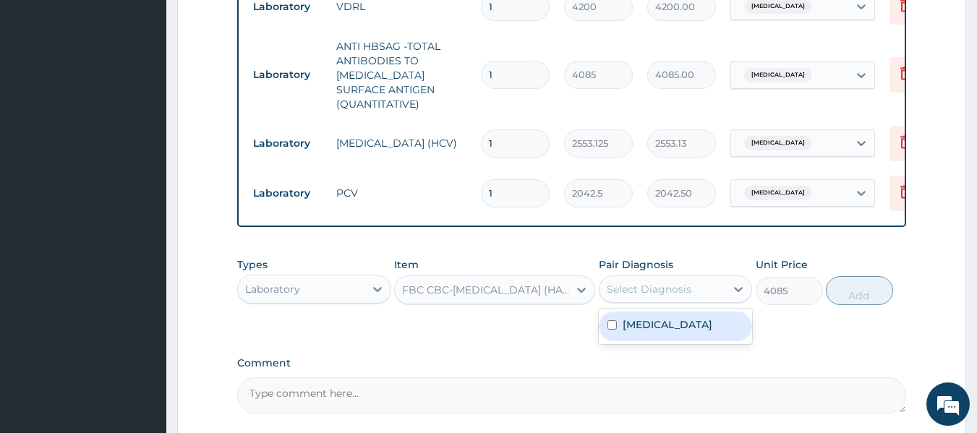
click at [645, 285] on div "Select Diagnosis" at bounding box center [649, 289] width 85 height 14
click at [662, 318] on label "Uterine leiomyoma" at bounding box center [668, 325] width 90 height 14
checkbox input "true"
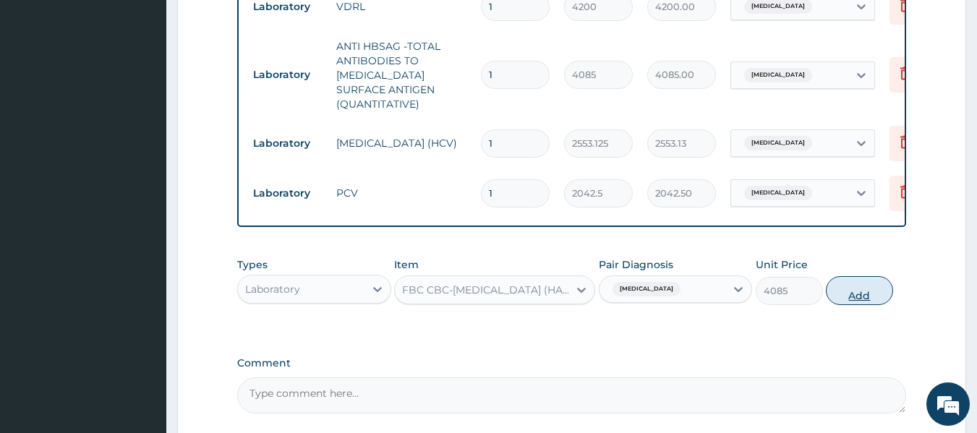
click at [841, 288] on button "Add" at bounding box center [859, 290] width 67 height 29
type input "0"
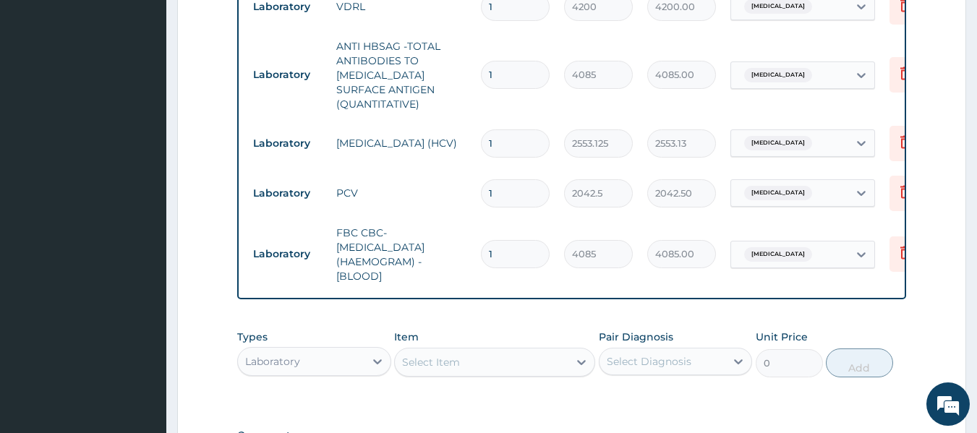
click at [904, 183] on icon at bounding box center [905, 191] width 17 height 17
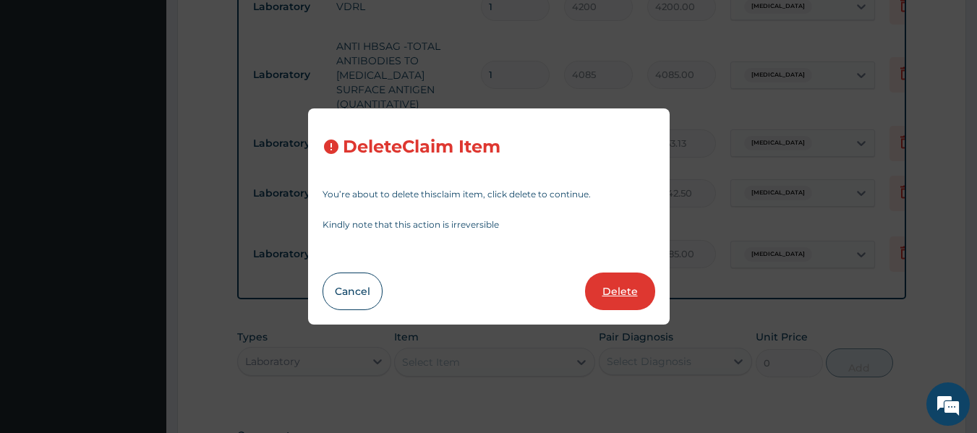
click at [630, 300] on button "Delete" at bounding box center [620, 292] width 70 height 38
type input "4085"
type input "4085.00"
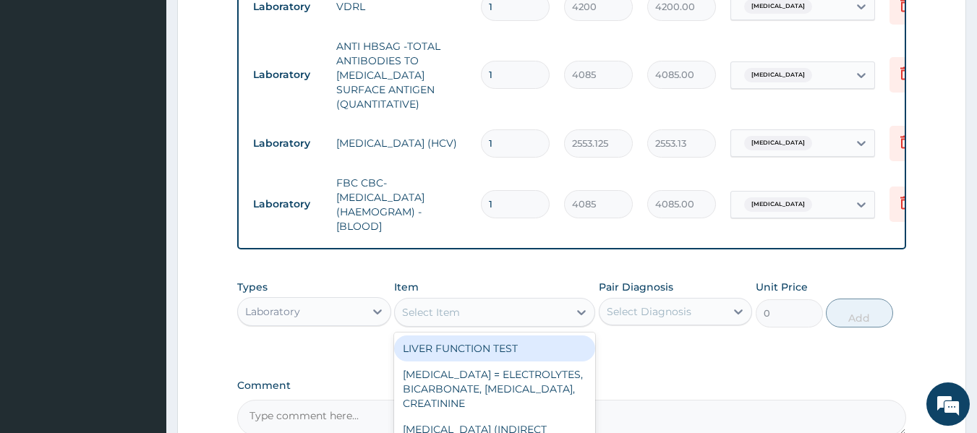
click at [501, 312] on div "Select Item" at bounding box center [482, 312] width 174 height 23
type input "fas"
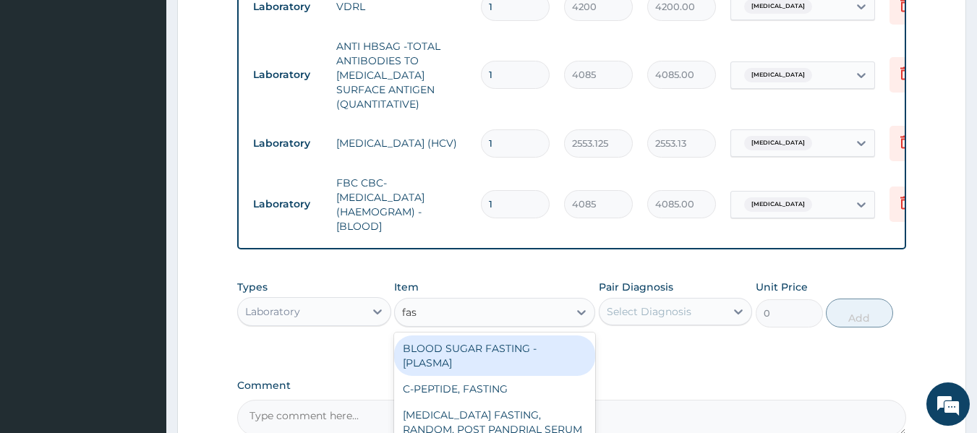
click at [525, 351] on div "BLOOD SUGAR FASTING - [PLASMA]" at bounding box center [494, 356] width 201 height 41
type input "1800"
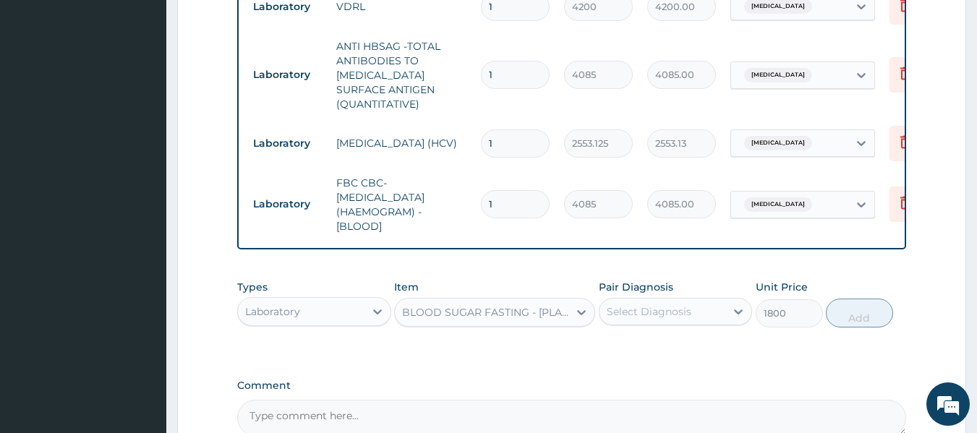
click at [637, 322] on div "Pair Diagnosis Select Diagnosis" at bounding box center [676, 304] width 154 height 48
click at [664, 314] on div "Select Diagnosis" at bounding box center [649, 312] width 85 height 14
click at [670, 357] on div "Uterine leiomyoma" at bounding box center [676, 349] width 154 height 30
checkbox input "true"
click at [858, 319] on button "Add" at bounding box center [859, 313] width 67 height 29
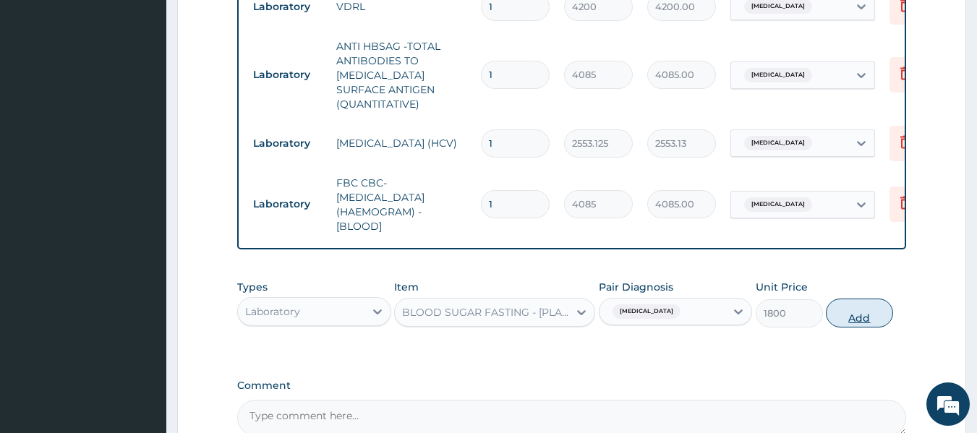
type input "0"
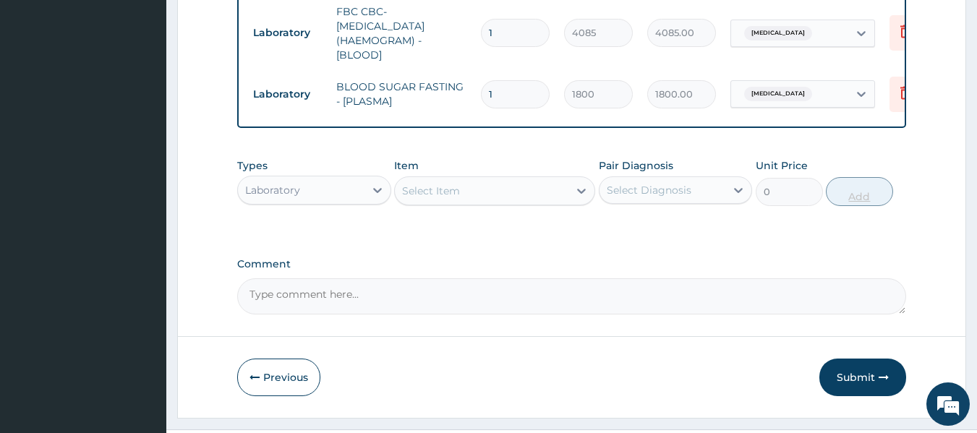
scroll to position [1033, 0]
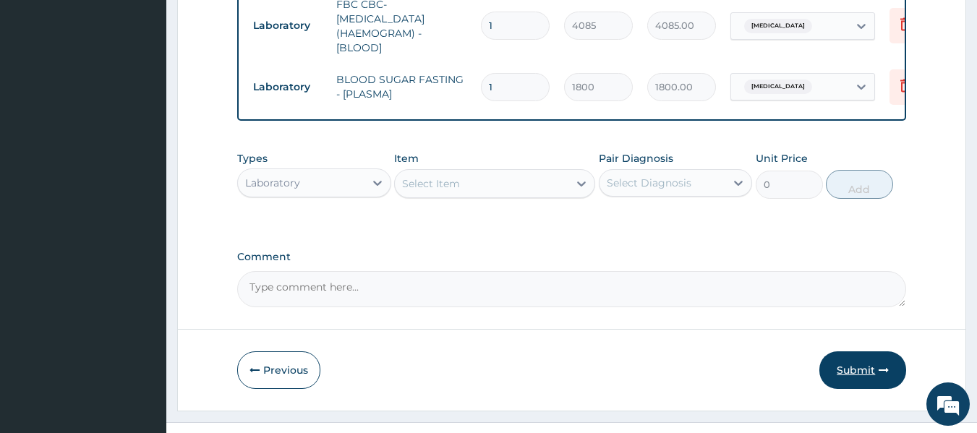
click at [868, 362] on button "Submit" at bounding box center [863, 371] width 87 height 38
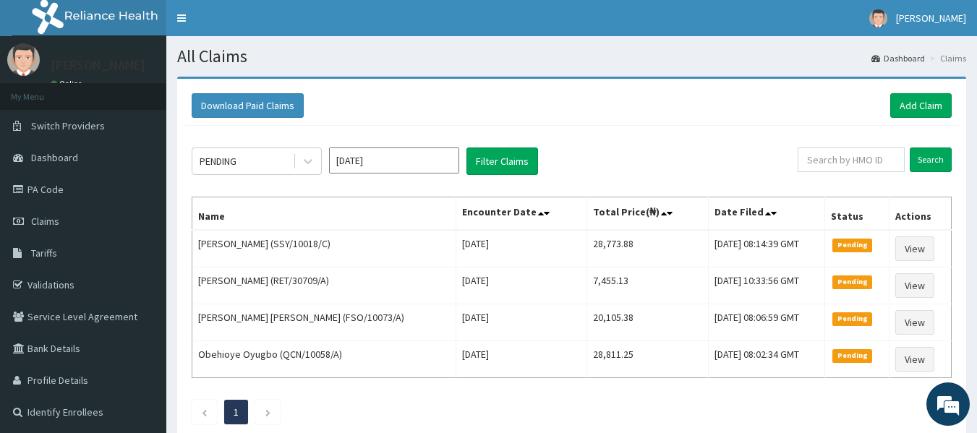
click at [664, 163] on div "PENDING Aug 2025 Filter Claims" at bounding box center [495, 161] width 606 height 27
click at [941, 108] on link "Add Claim" at bounding box center [920, 105] width 61 height 25
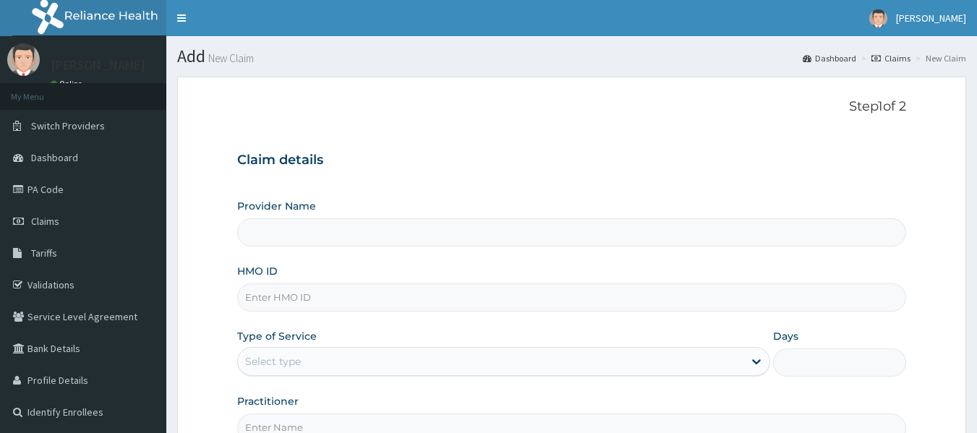
drag, startPoint x: 0, startPoint y: 0, endPoint x: 426, endPoint y: 306, distance: 524.5
click at [426, 306] on input "HMO ID" at bounding box center [572, 298] width 670 height 28
type input "Reliance Family Clinics (RFC) - [GEOGRAPHIC_DATA]"
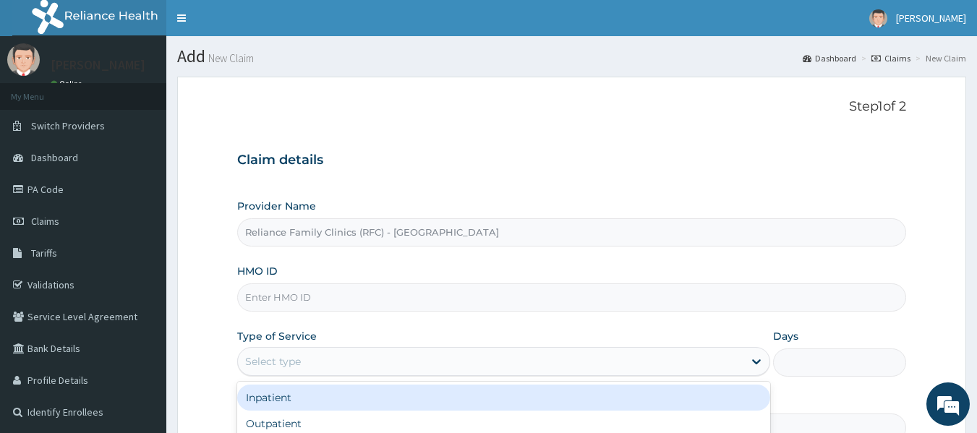
drag, startPoint x: 380, startPoint y: 370, endPoint x: 295, endPoint y: 380, distance: 86.0
click at [295, 380] on div "Provider Name Reliance Family Clinics (RFC) - Lekki HMO ID Type of Service opti…" at bounding box center [572, 320] width 670 height 243
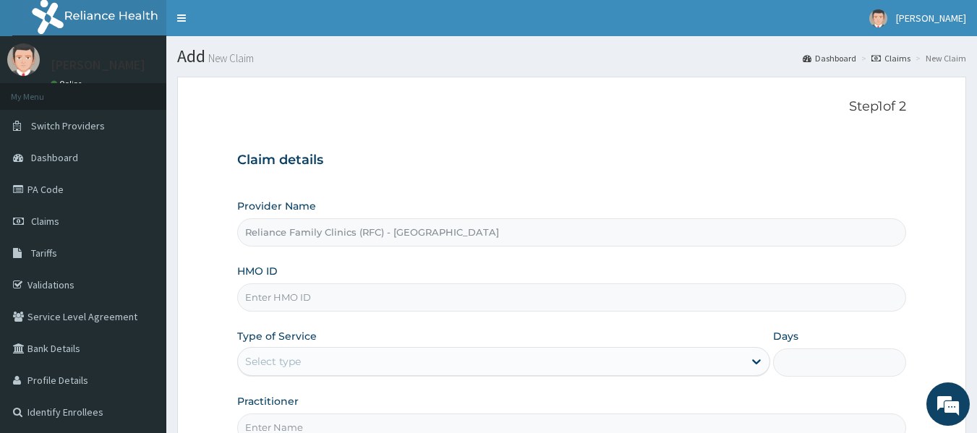
click at [358, 345] on div "Type of Service Select type" at bounding box center [503, 353] width 533 height 48
click at [255, 298] on input "HMO ID" at bounding box center [572, 298] width 670 height 28
click at [241, 295] on input "10005/a" at bounding box center [572, 298] width 670 height 28
click at [242, 299] on input "10005/a" at bounding box center [572, 298] width 670 height 28
click at [250, 297] on input "pdm/10005/a" at bounding box center [572, 298] width 670 height 28
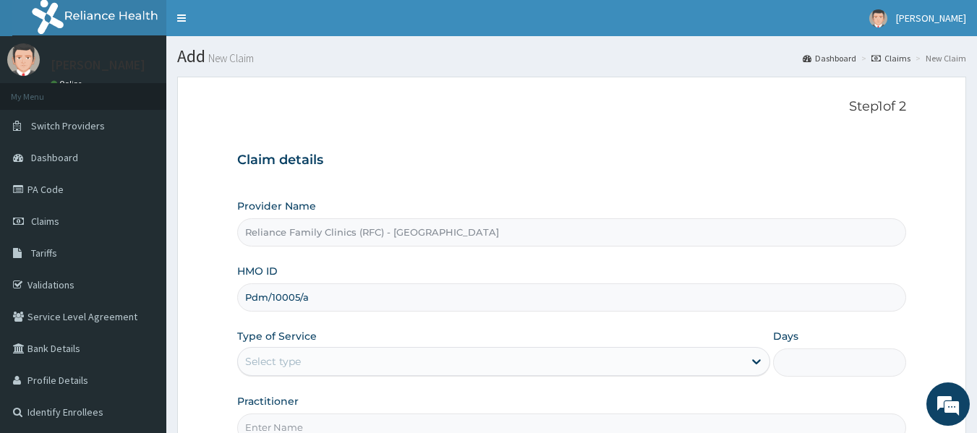
click at [256, 297] on input "Pdm/10005/a" at bounding box center [572, 298] width 670 height 28
click at [268, 297] on input "PDm/10005/a" at bounding box center [572, 298] width 670 height 28
click at [312, 299] on input "PDM/10005/a" at bounding box center [572, 298] width 670 height 28
type input "PDM/10005/A"
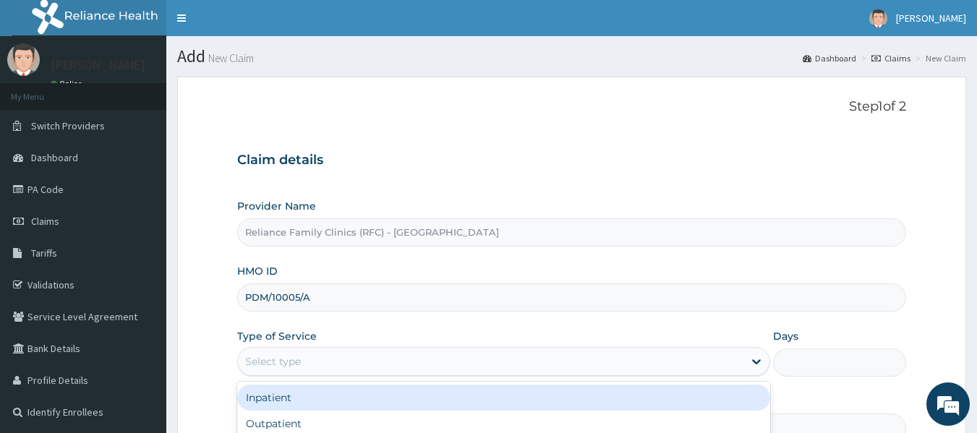
click at [309, 360] on div "Select type" at bounding box center [491, 361] width 506 height 23
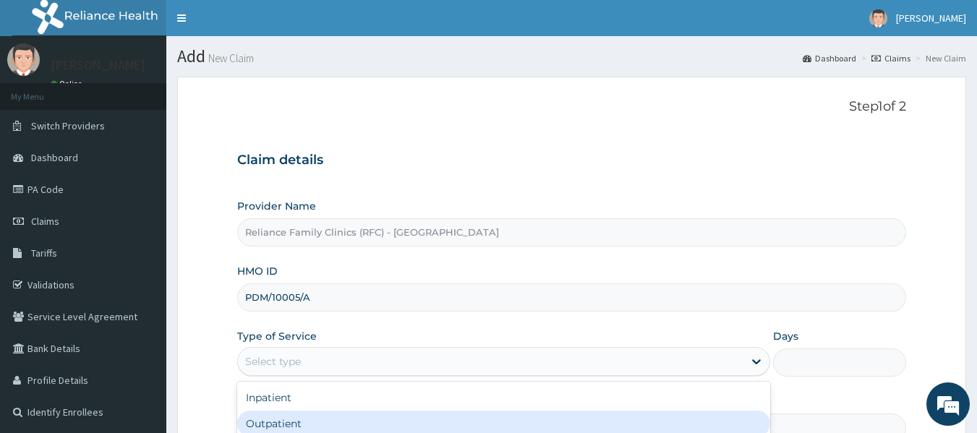
click at [303, 421] on div "Outpatient" at bounding box center [503, 424] width 533 height 26
type input "1"
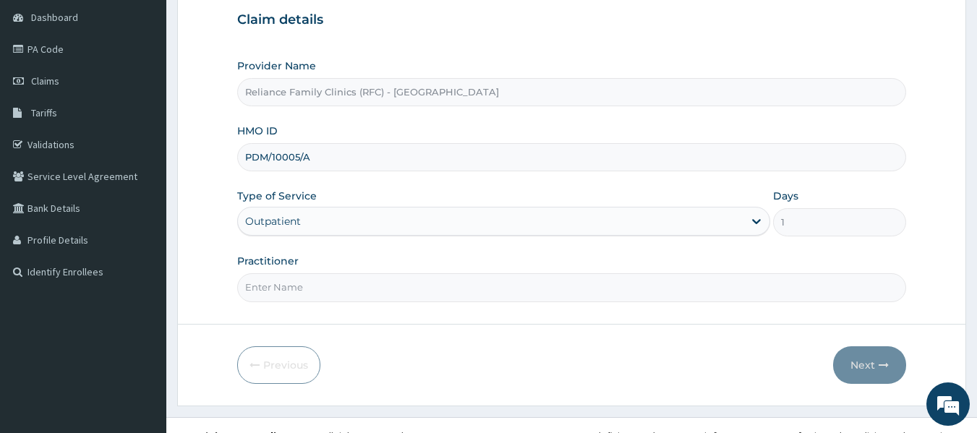
scroll to position [142, 0]
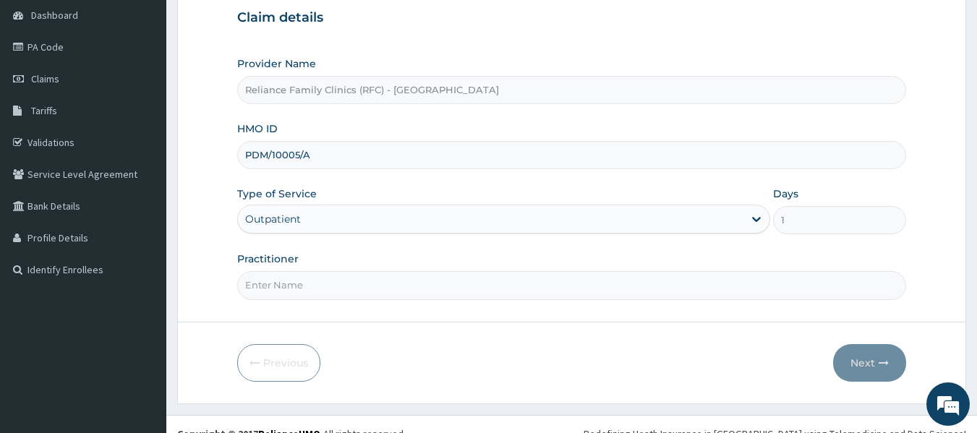
click at [297, 292] on input "Practitioner" at bounding box center [572, 285] width 670 height 28
type input "LOCUM"
click at [874, 360] on button "Next" at bounding box center [869, 363] width 73 height 38
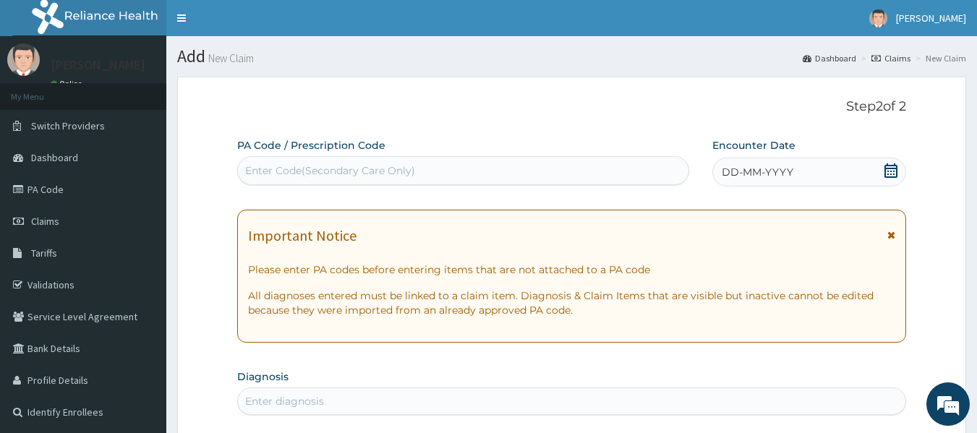
scroll to position [4, 0]
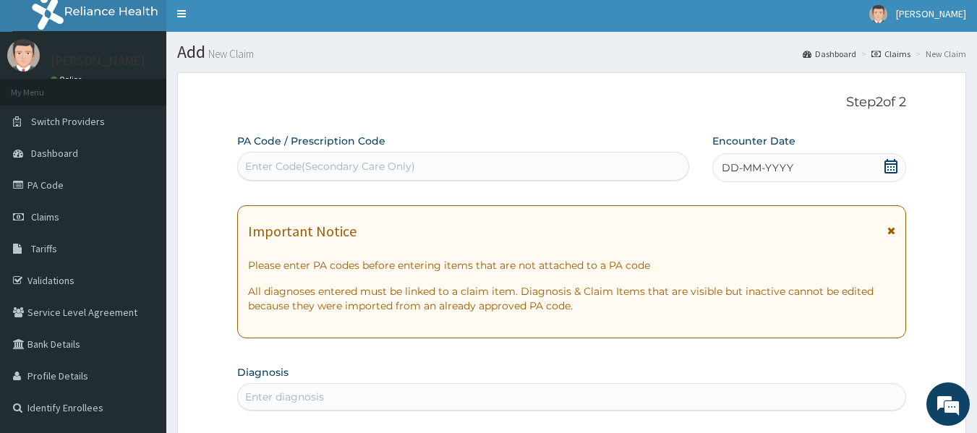
click at [736, 172] on span "DD-MM-YYYY" at bounding box center [758, 168] width 72 height 14
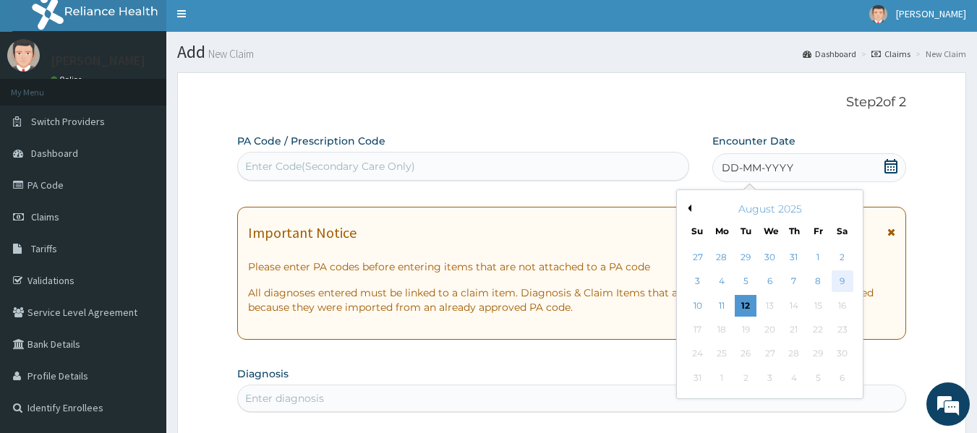
click at [842, 285] on div "9" at bounding box center [843, 282] width 22 height 22
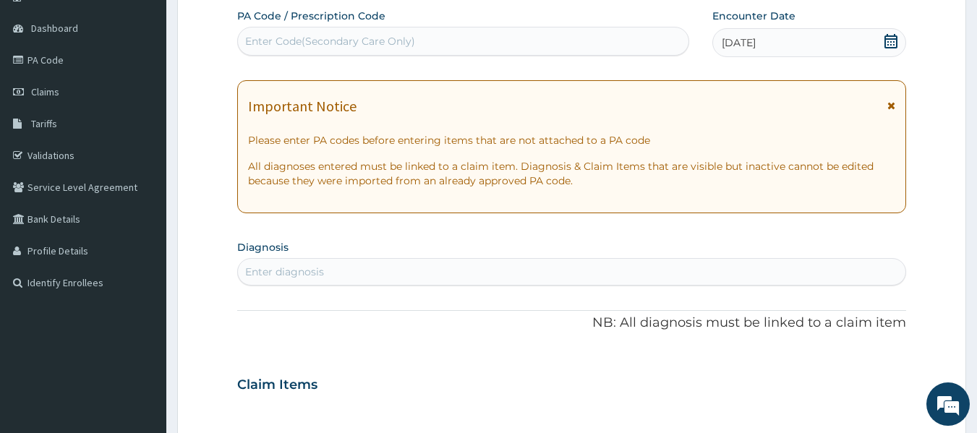
scroll to position [130, 0]
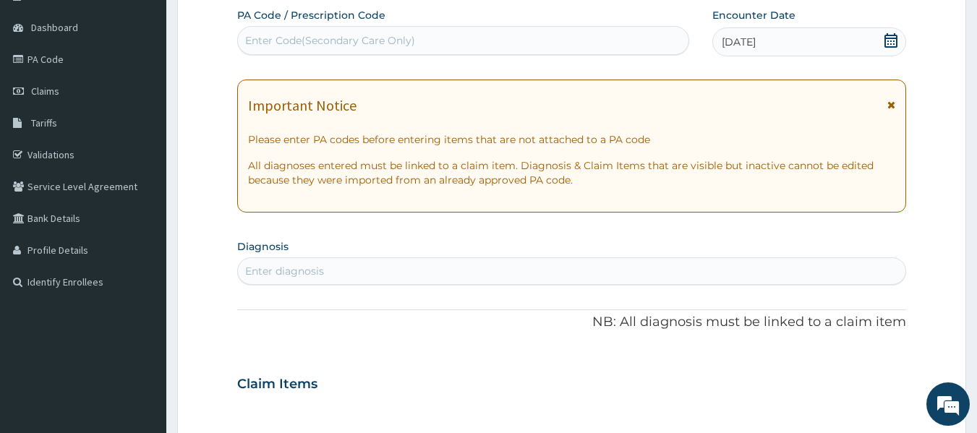
click at [260, 272] on div "Enter diagnosis" at bounding box center [284, 271] width 79 height 14
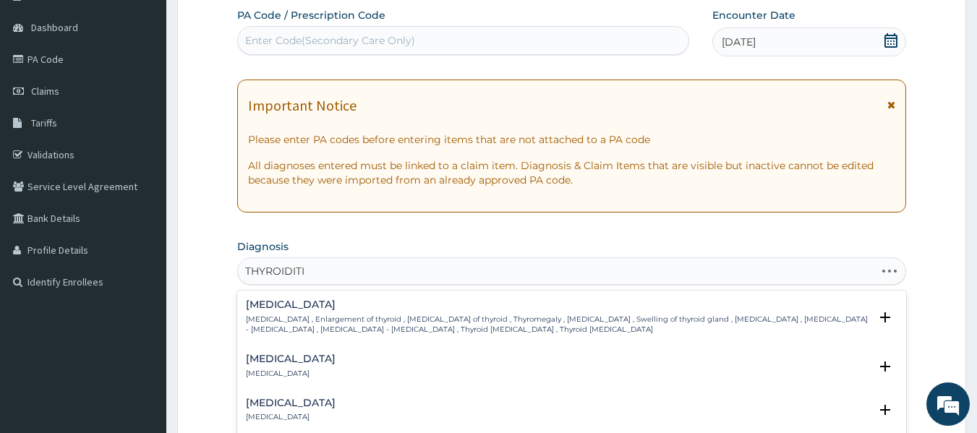
type input "THYROIDITIS"
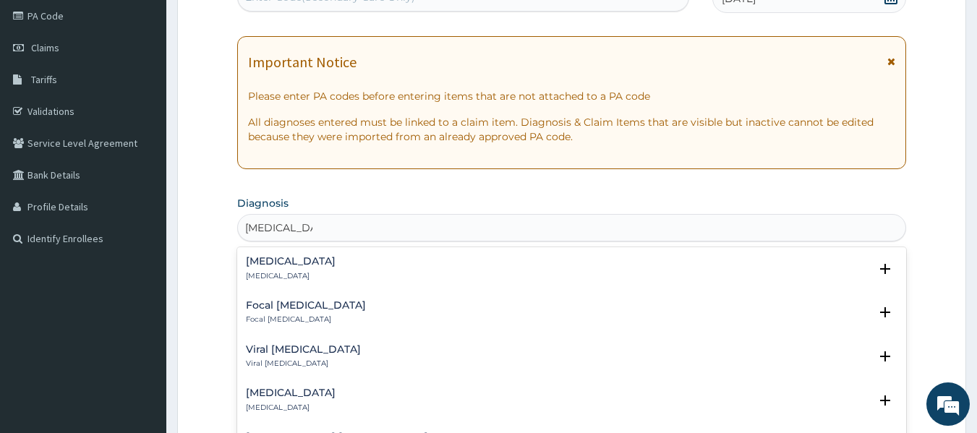
scroll to position [174, 0]
click at [294, 271] on p "Thyroiditis" at bounding box center [291, 276] width 90 height 10
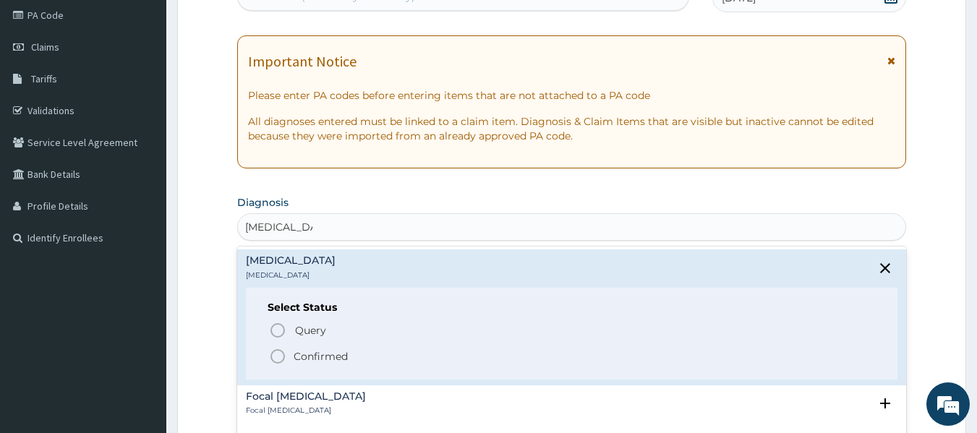
click at [294, 271] on p "Thyroiditis" at bounding box center [291, 276] width 90 height 10
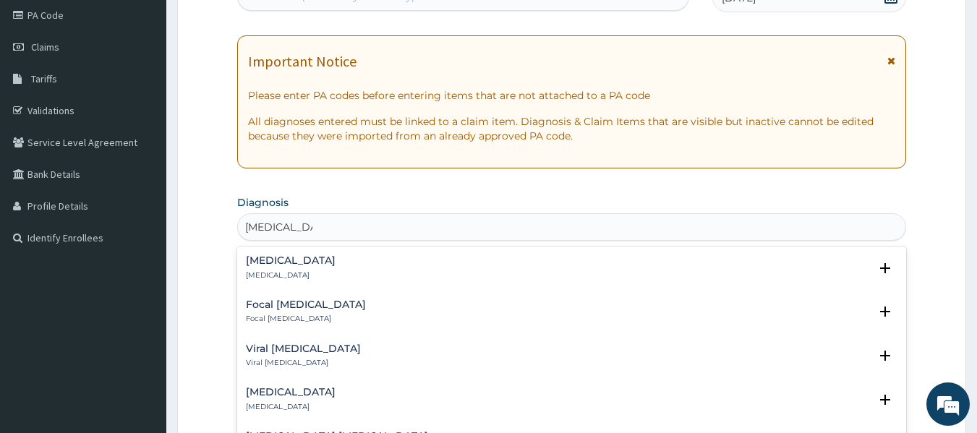
click at [294, 271] on p "Thyroiditis" at bounding box center [291, 276] width 90 height 10
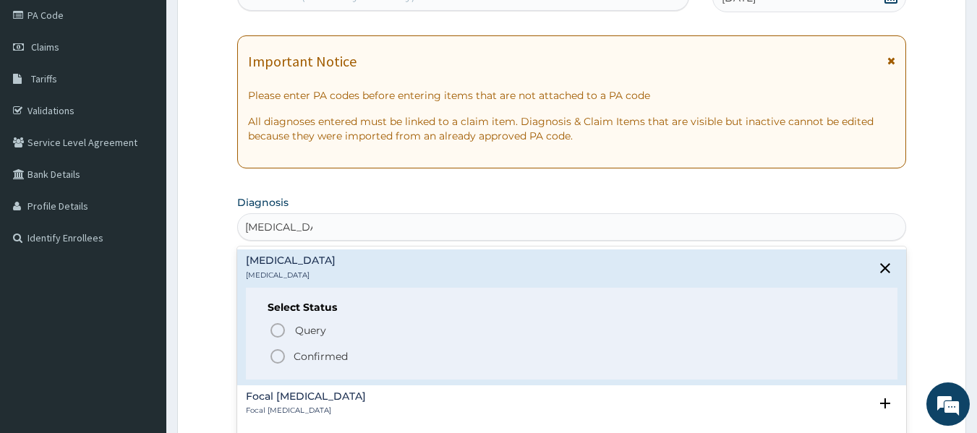
click at [294, 271] on p "Thyroiditis" at bounding box center [291, 276] width 90 height 10
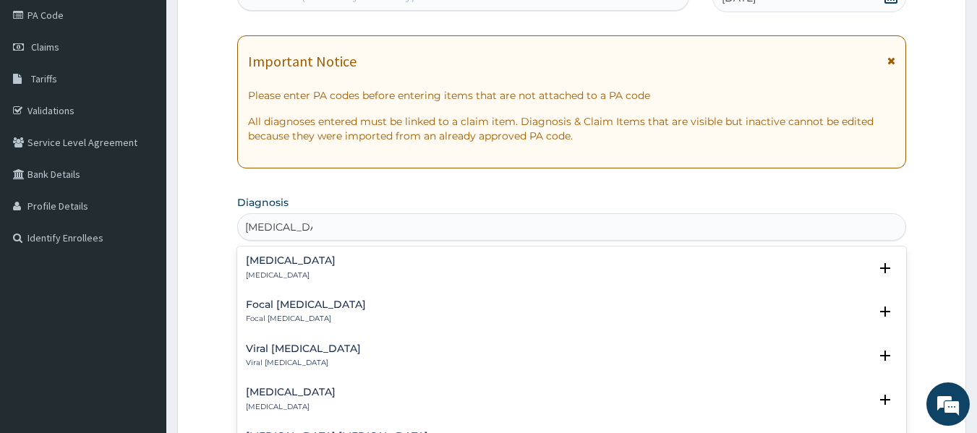
click at [299, 265] on div "Thyroiditis Thyroiditis" at bounding box center [572, 267] width 652 height 25
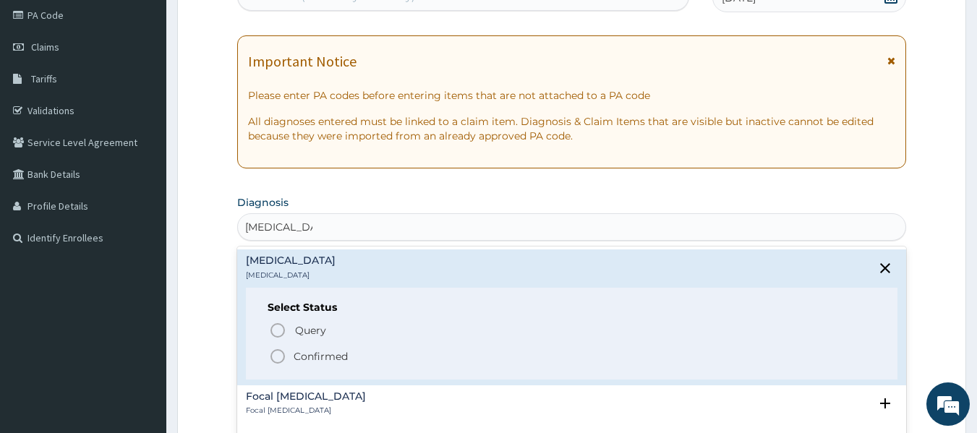
click at [276, 357] on icon "status option filled" at bounding box center [277, 356] width 17 height 17
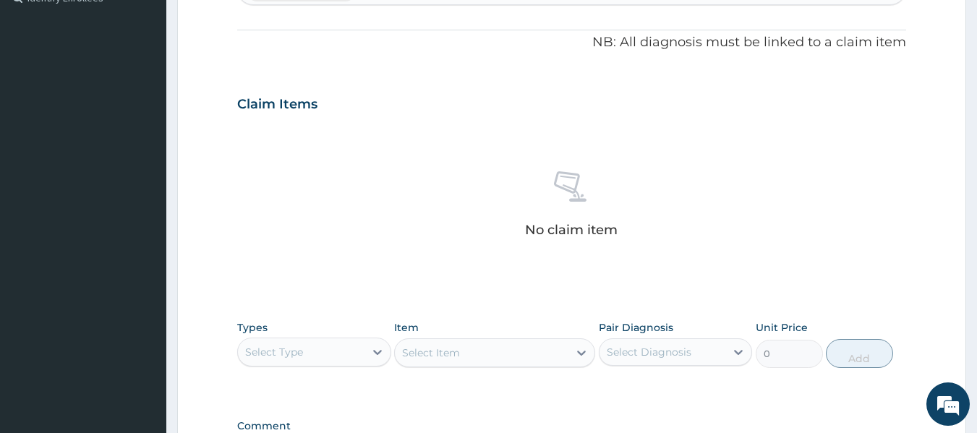
scroll to position [421, 0]
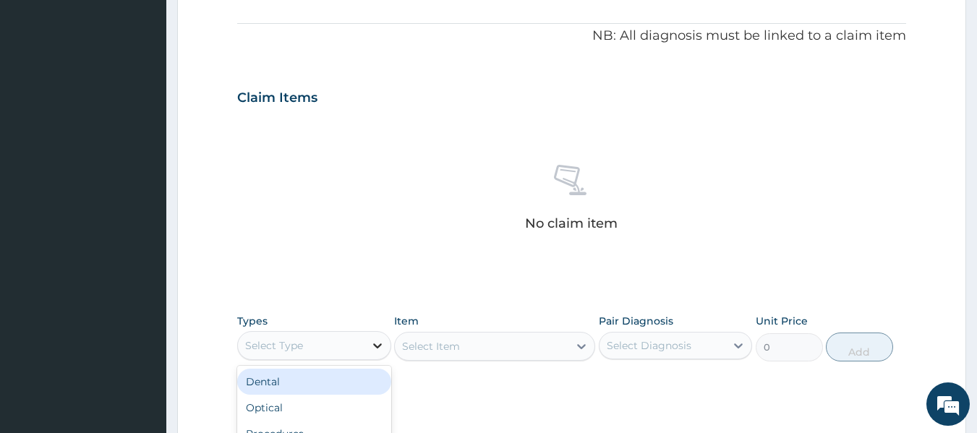
click at [378, 348] on icon at bounding box center [377, 346] width 14 height 14
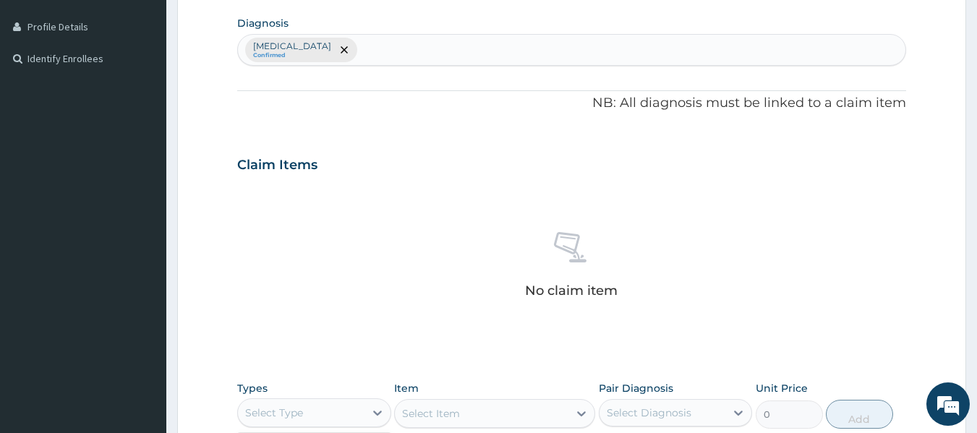
scroll to position [353, 0]
click at [375, 52] on div "Thyroiditis Confirmed" at bounding box center [572, 50] width 668 height 30
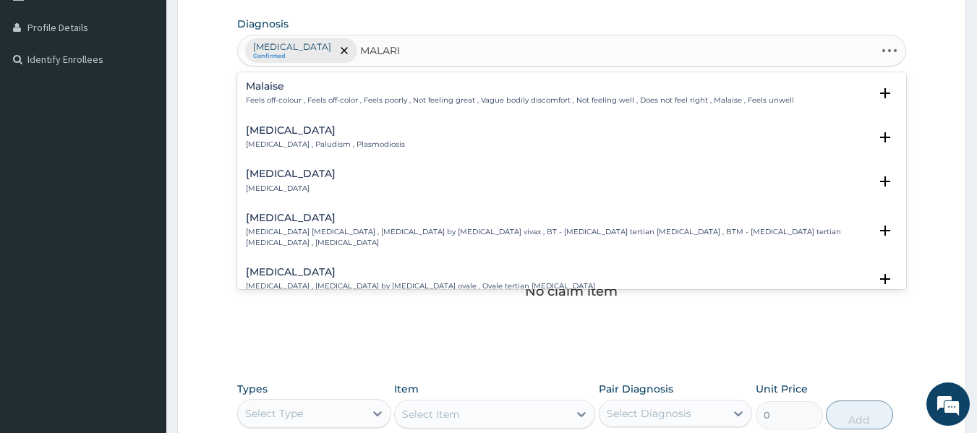
type input "MALARIA"
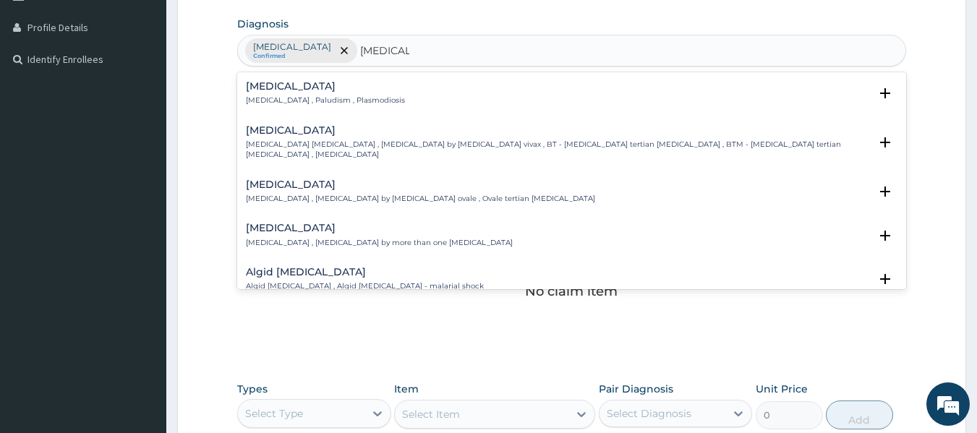
click at [309, 86] on h4 "Malaria" at bounding box center [325, 86] width 159 height 11
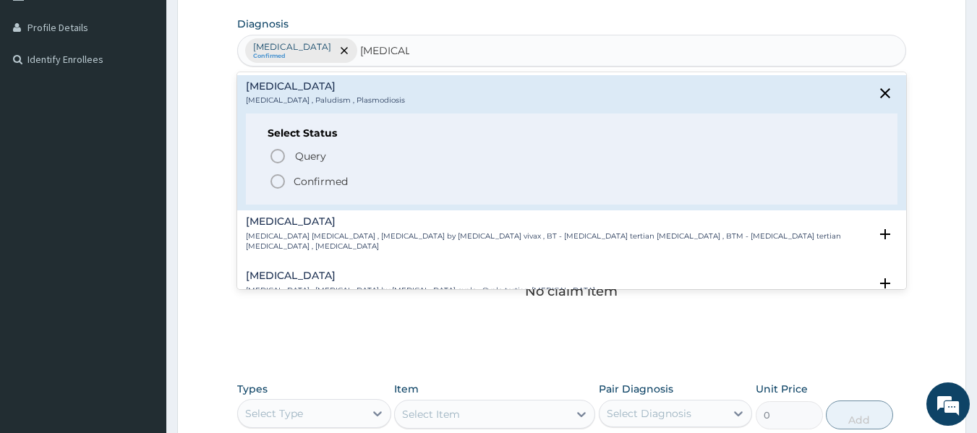
click at [294, 179] on p "Confirmed" at bounding box center [321, 181] width 54 height 14
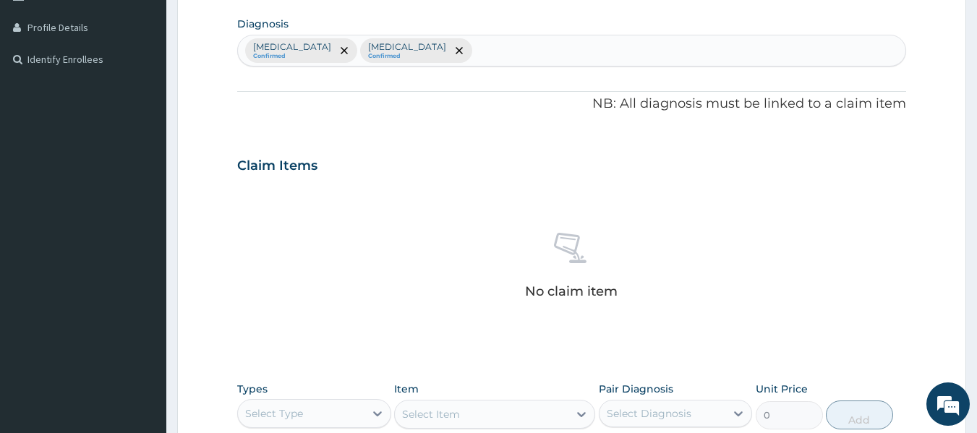
scroll to position [610, 0]
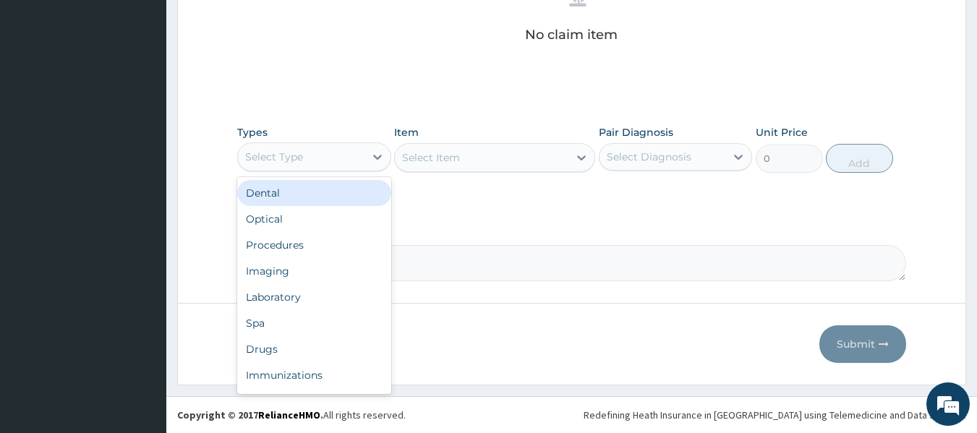
click at [340, 161] on div "Select Type" at bounding box center [301, 156] width 127 height 23
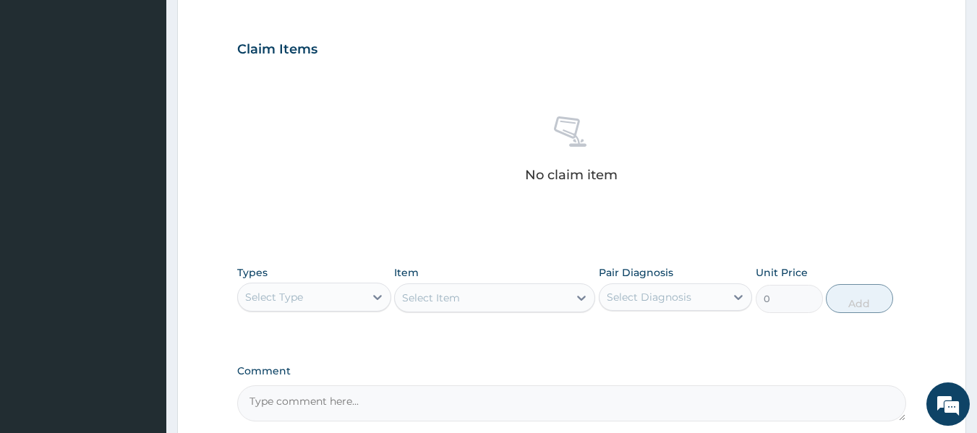
scroll to position [470, 0]
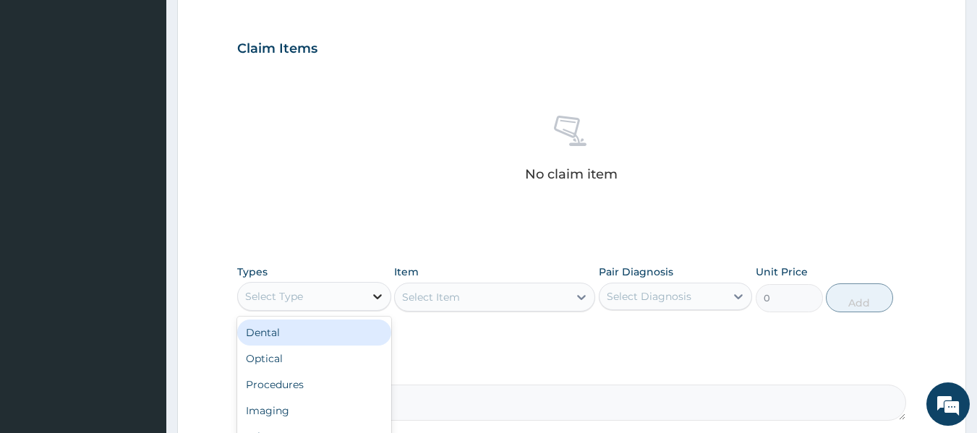
click at [381, 298] on icon at bounding box center [377, 296] width 14 height 14
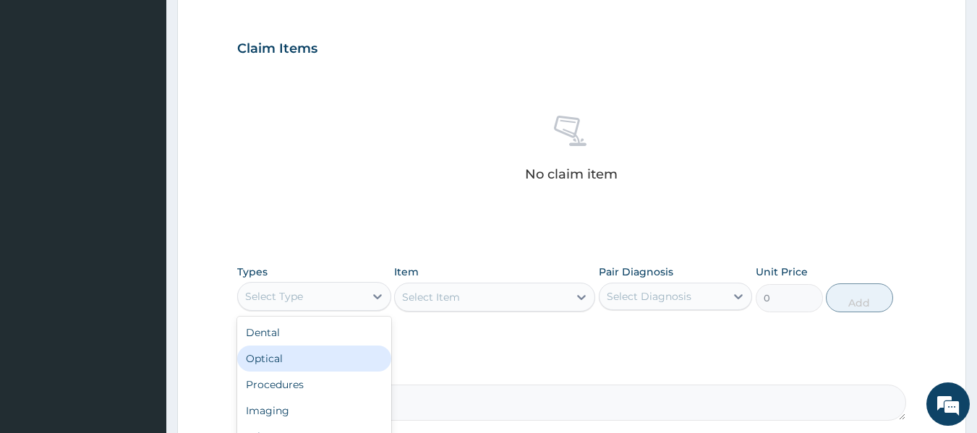
click at [275, 368] on div "Optical" at bounding box center [314, 359] width 154 height 26
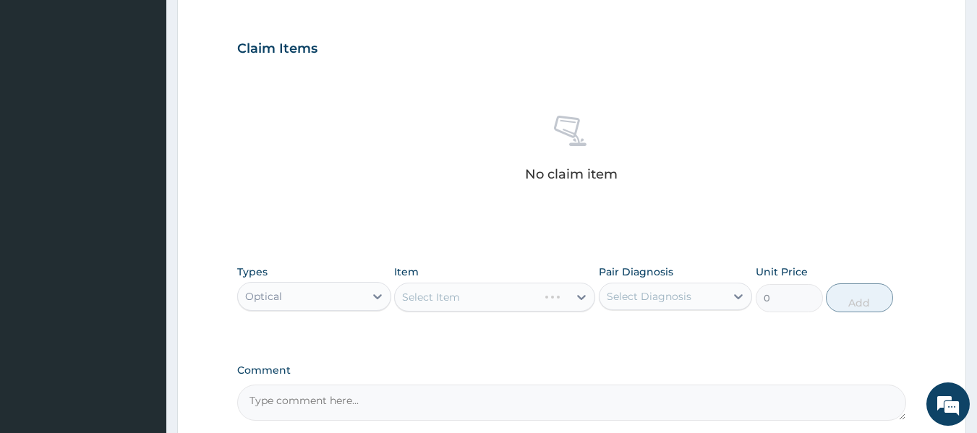
click at [275, 368] on label "Comment" at bounding box center [572, 371] width 670 height 12
click at [275, 385] on textarea "Comment" at bounding box center [572, 403] width 670 height 36
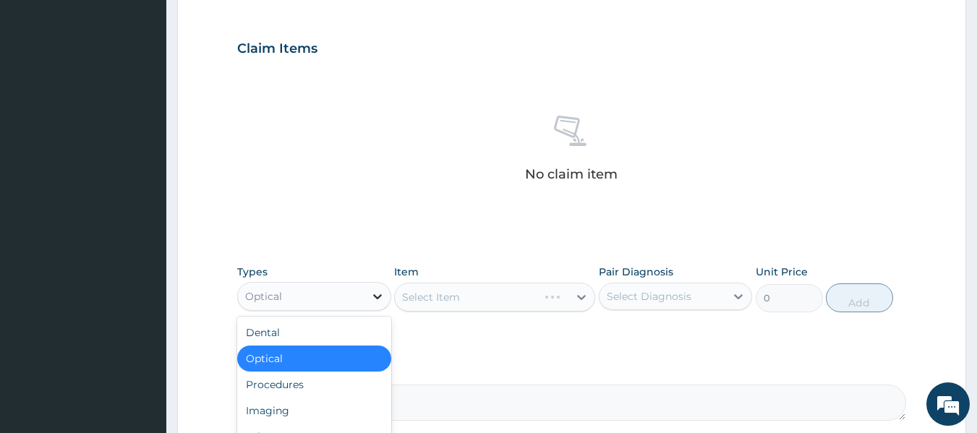
click at [380, 297] on icon at bounding box center [377, 296] width 14 height 14
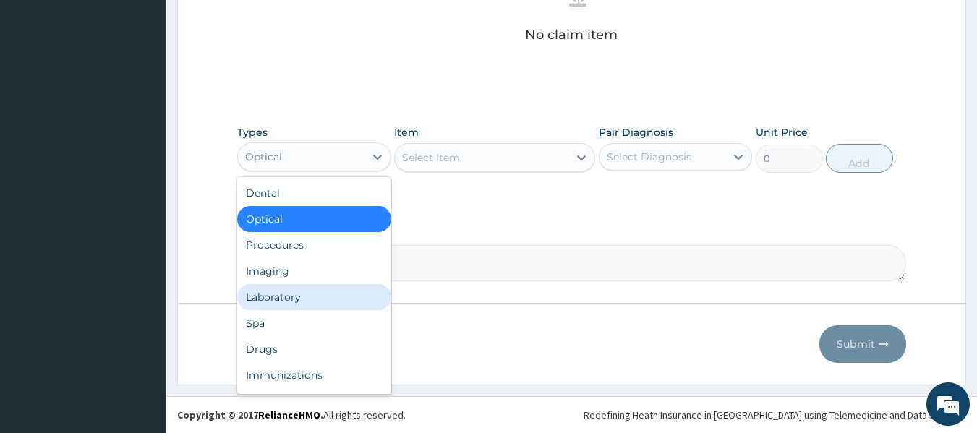
click at [287, 297] on div "Laboratory" at bounding box center [314, 297] width 154 height 26
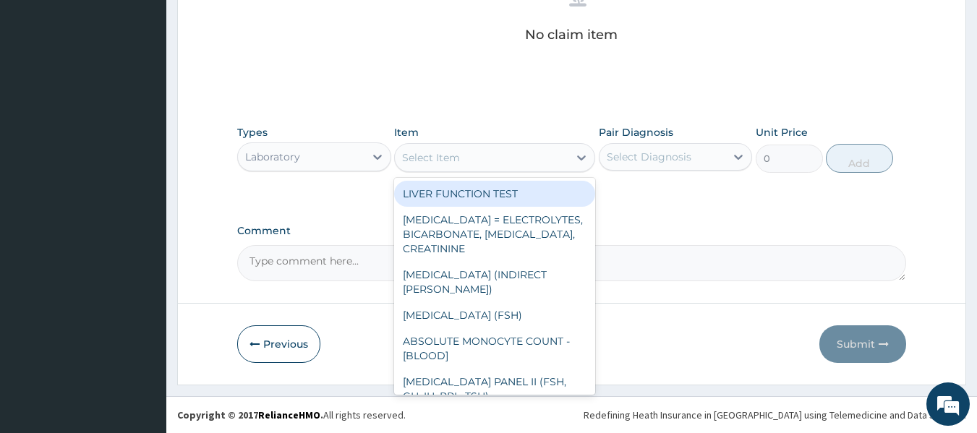
click at [582, 158] on icon at bounding box center [581, 158] width 9 height 5
type input "T"
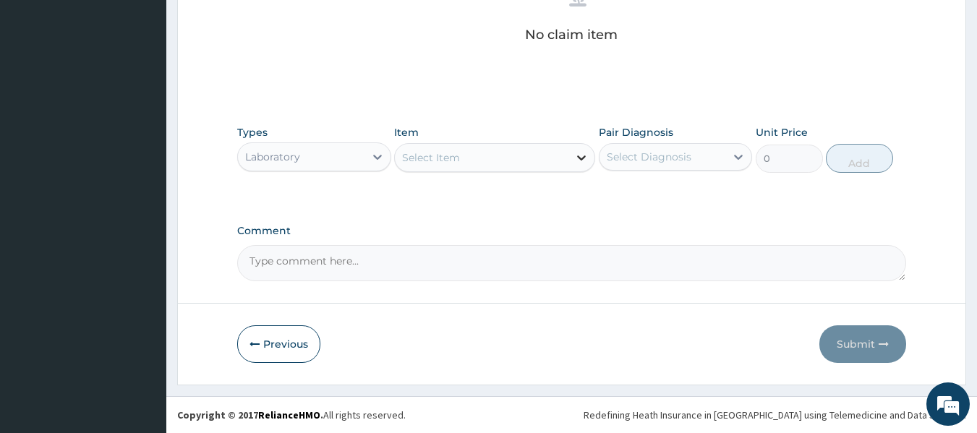
click at [590, 169] on div at bounding box center [582, 158] width 26 height 26
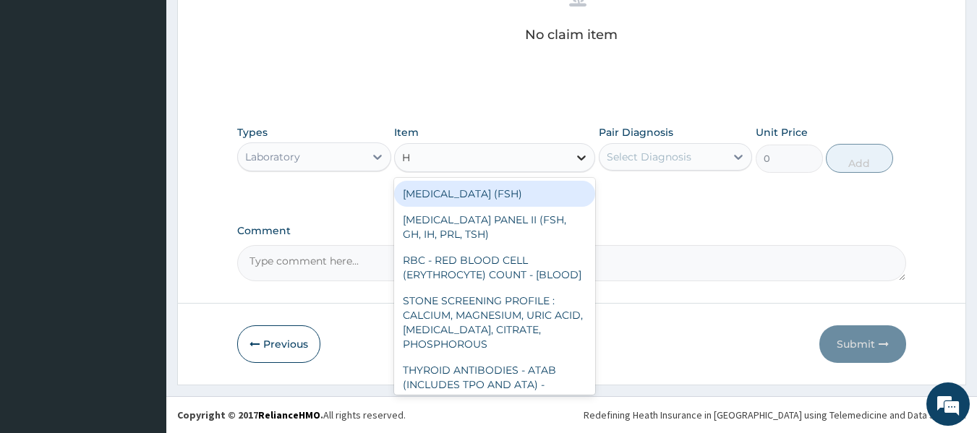
type input "HY"
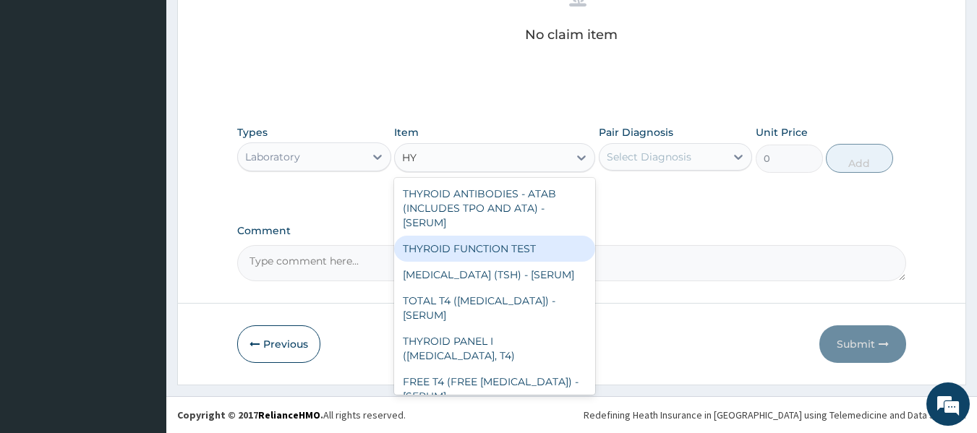
click at [516, 246] on div "THYROID FUNCTION TEST" at bounding box center [494, 249] width 201 height 26
type input "6127.5"
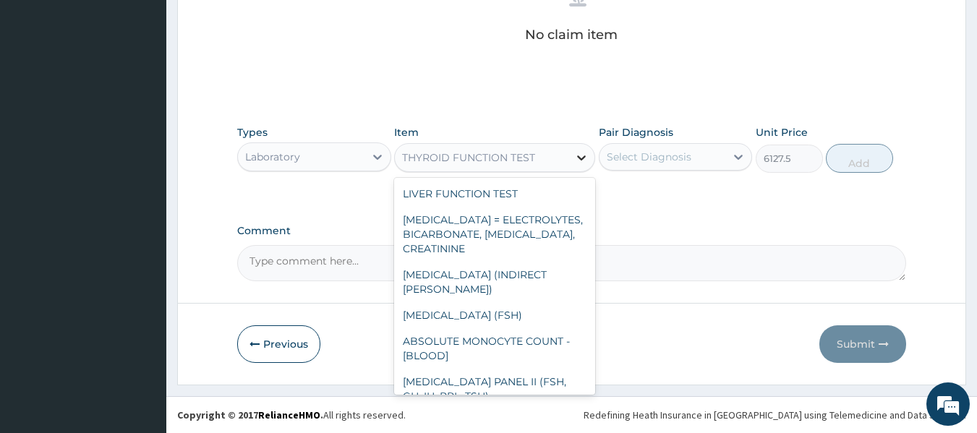
click at [582, 161] on icon at bounding box center [581, 157] width 14 height 14
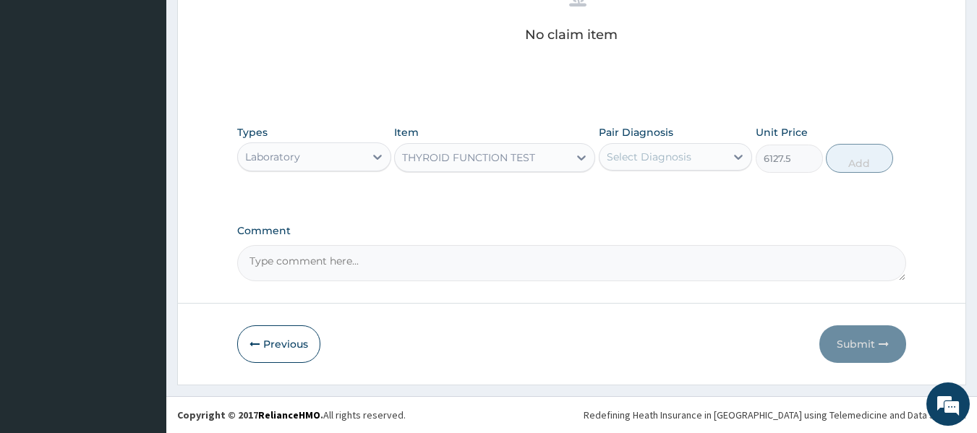
drag, startPoint x: 634, startPoint y: 192, endPoint x: 701, endPoint y: 179, distance: 68.5
click at [701, 179] on div "Types Laboratory Item THYROID FUNCTION TEST Pair Diagnosis Select Diagnosis Uni…" at bounding box center [572, 160] width 670 height 84
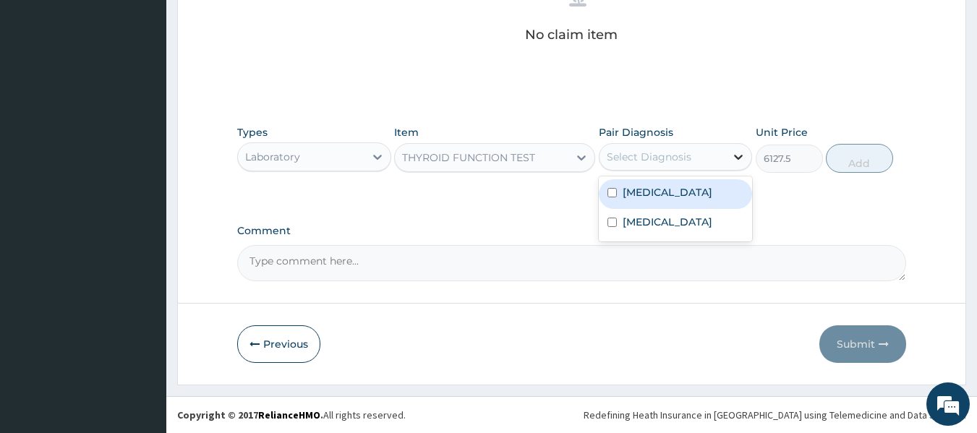
click at [745, 155] on icon at bounding box center [738, 157] width 14 height 14
click at [676, 195] on label "Thyroiditis" at bounding box center [668, 192] width 90 height 14
checkbox input "true"
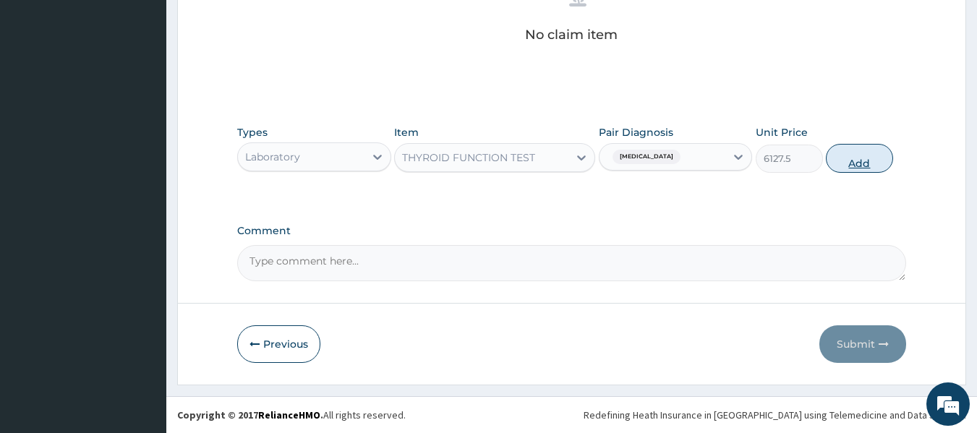
click at [870, 155] on button "Add" at bounding box center [859, 158] width 67 height 29
type input "0"
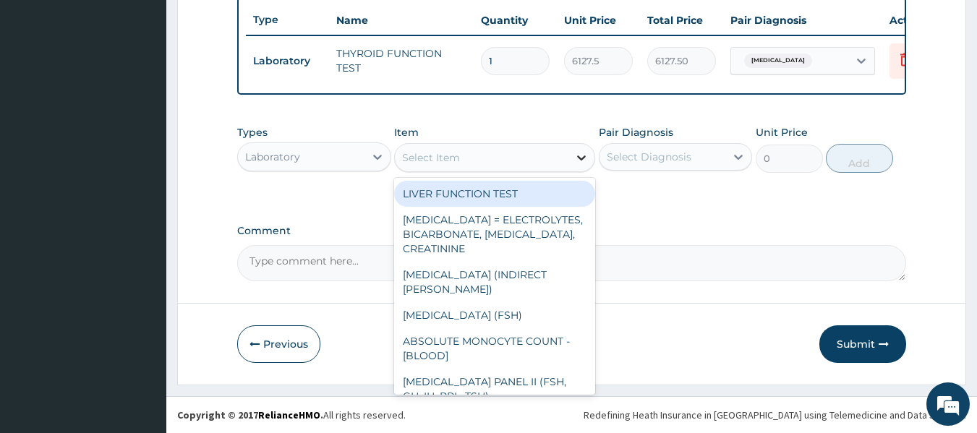
click at [578, 161] on icon at bounding box center [581, 157] width 14 height 14
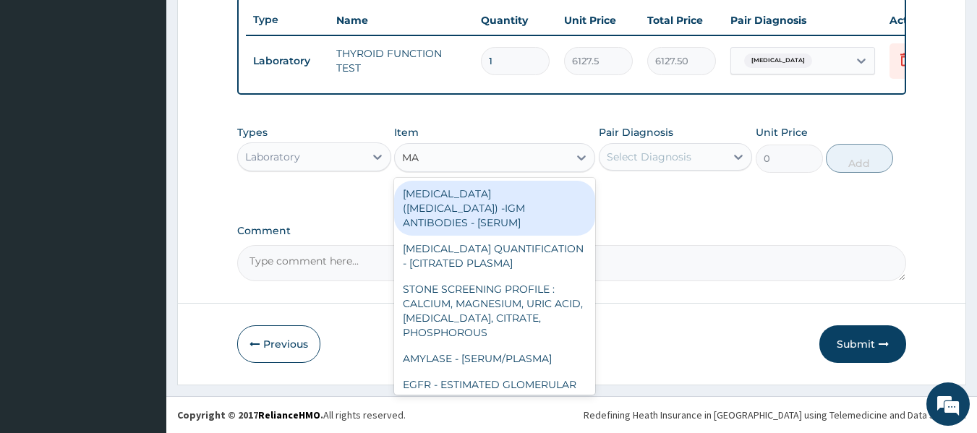
type input "MAL"
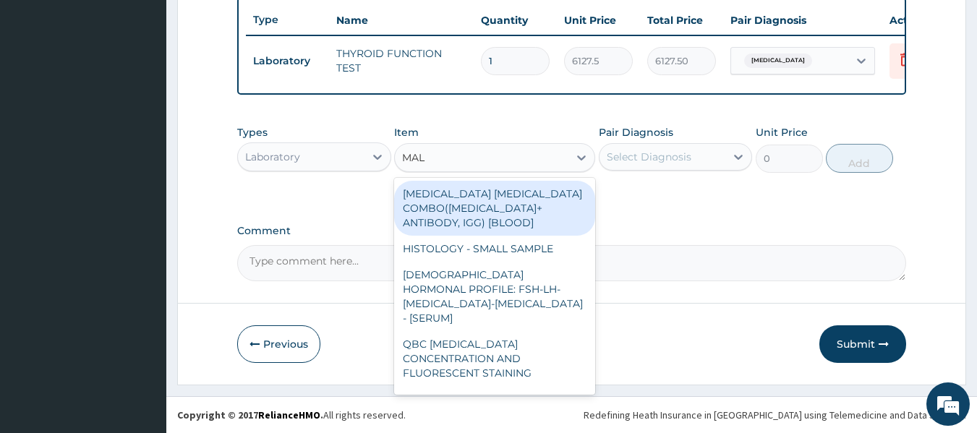
click at [537, 203] on div "MALARIA PARASITE COMBO(BLOOD FILM+ ANTIBODY, IGG) [BLOOD]" at bounding box center [494, 208] width 201 height 55
type input "1531.875"
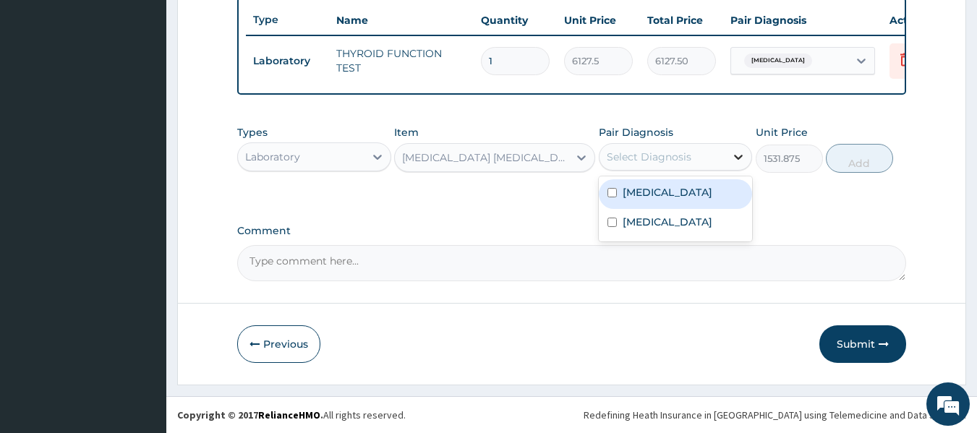
click at [741, 162] on icon at bounding box center [738, 157] width 14 height 14
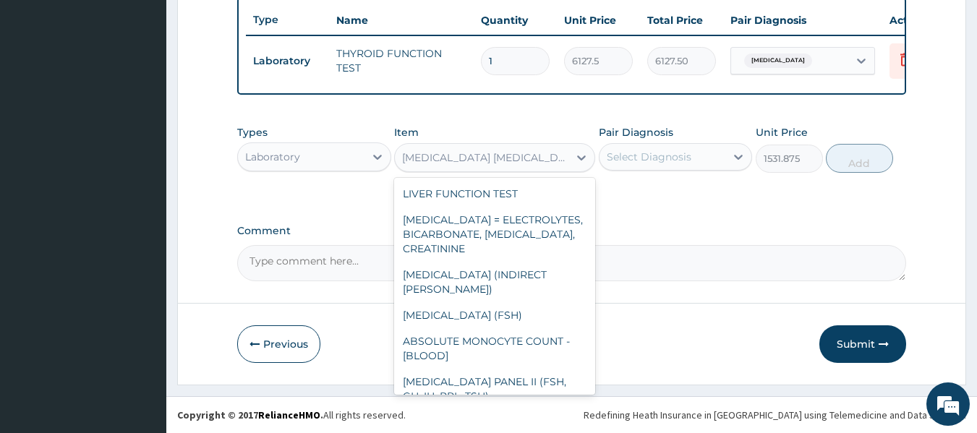
click at [525, 150] on div "MALARIA PARASITE COMBO(BLOOD FILM+ ANTIBODY, IGG) [BLOOD]" at bounding box center [486, 157] width 168 height 14
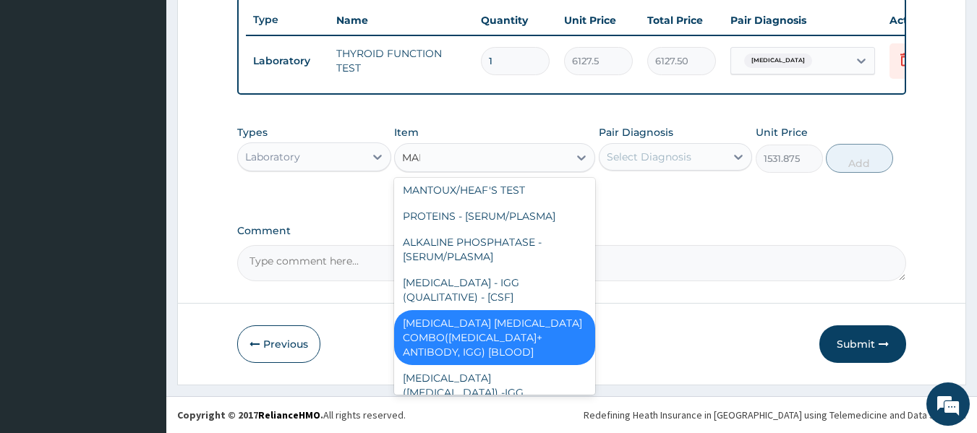
scroll to position [0, 0]
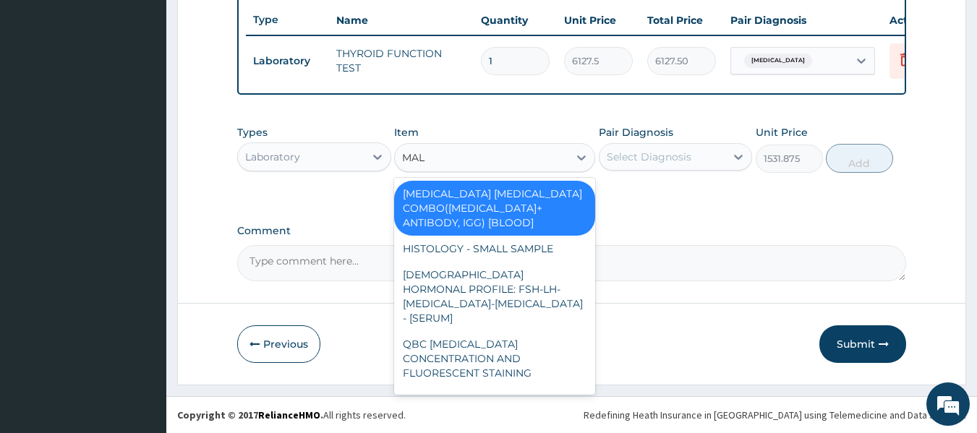
type input "MALA"
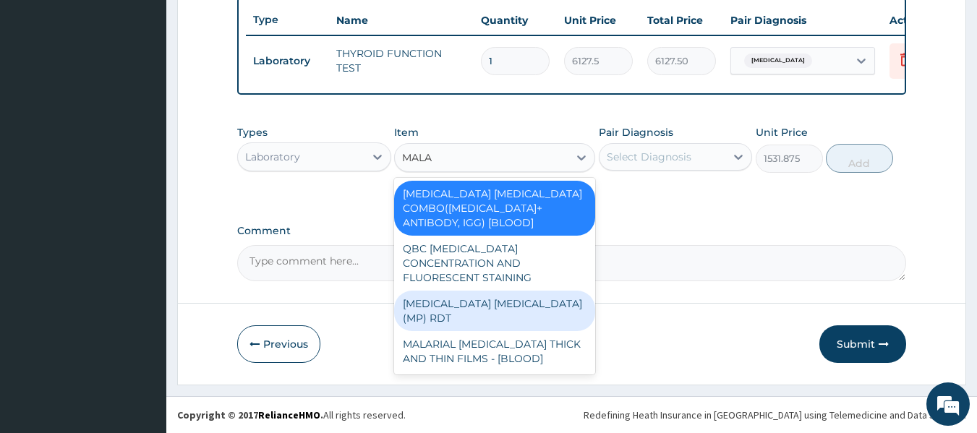
click at [517, 291] on div "MALARIA PARASITE (MP) RDT" at bounding box center [494, 311] width 201 height 41
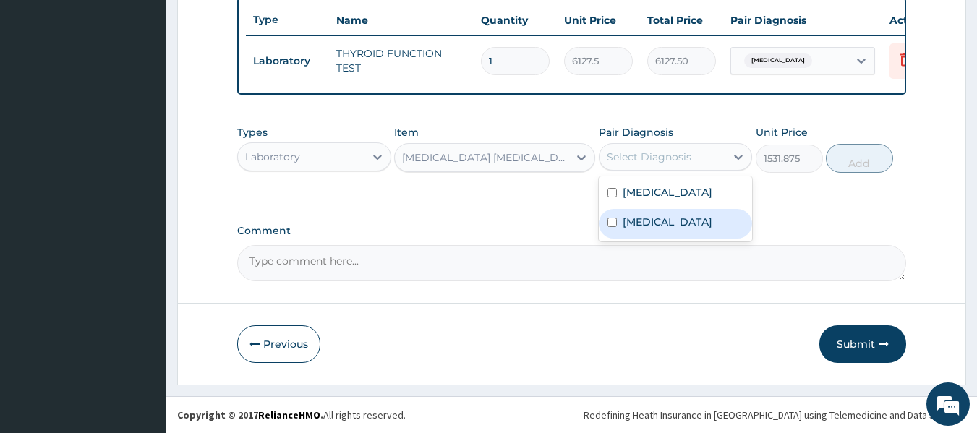
drag, startPoint x: 699, startPoint y: 150, endPoint x: 694, endPoint y: 209, distance: 58.8
click at [694, 171] on div "option Thyroiditis, selected. option Malaria focused, 2 of 2. 2 results availab…" at bounding box center [676, 156] width 154 height 27
click at [694, 209] on div "Malaria" at bounding box center [676, 224] width 154 height 30
checkbox input "true"
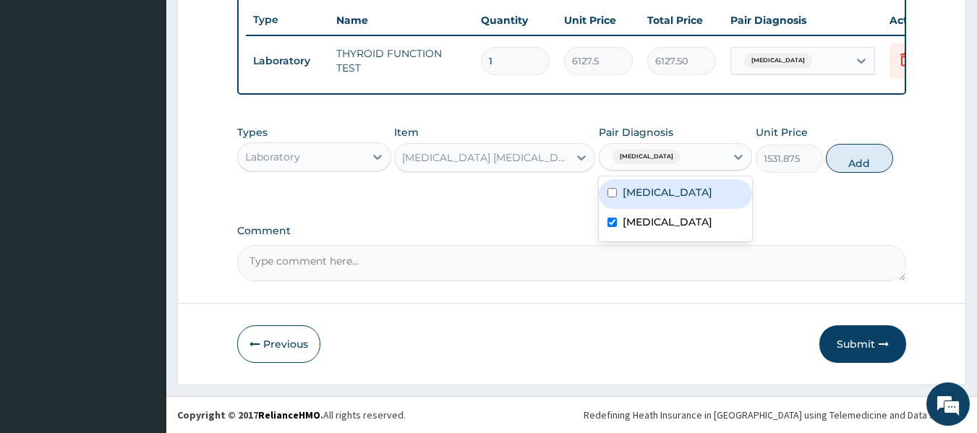
click at [705, 185] on div "Thyroiditis" at bounding box center [676, 194] width 154 height 30
checkbox input "true"
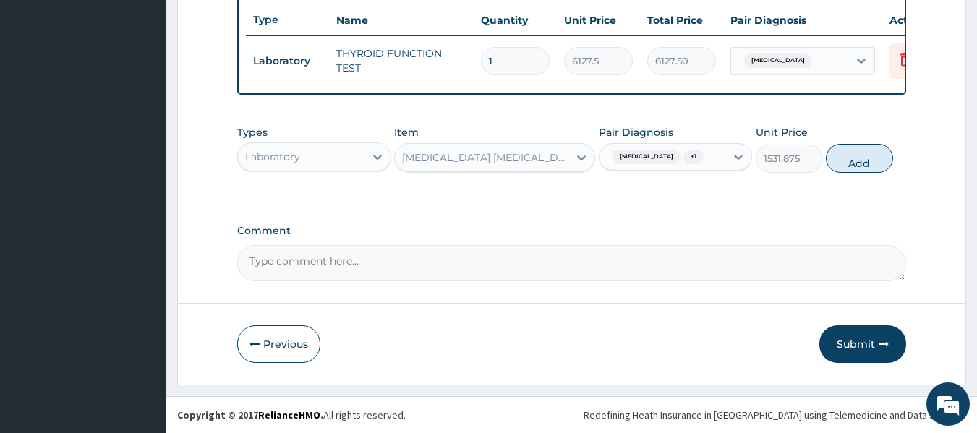
click at [869, 157] on button "Add" at bounding box center [859, 158] width 67 height 29
type input "0"
